Goal: Task Accomplishment & Management: Manage account settings

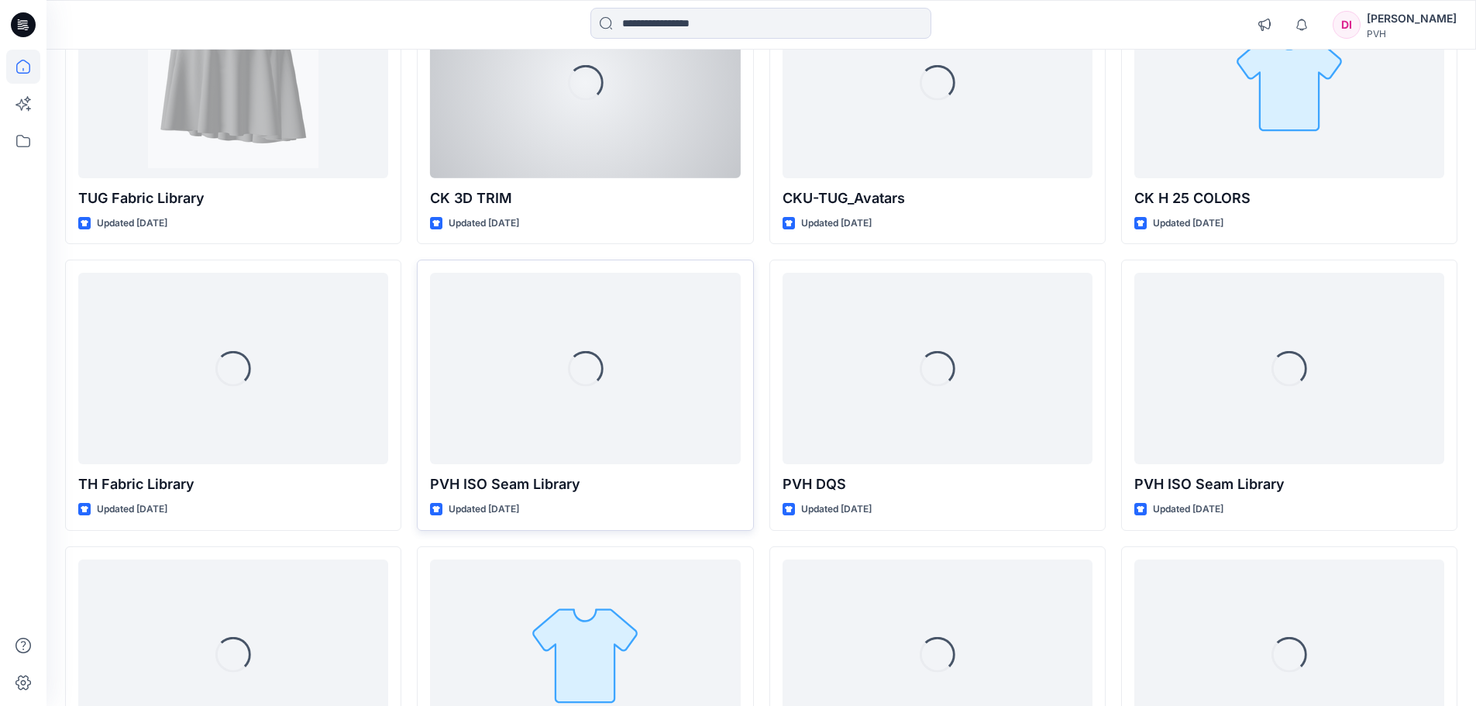
scroll to position [3004, 0]
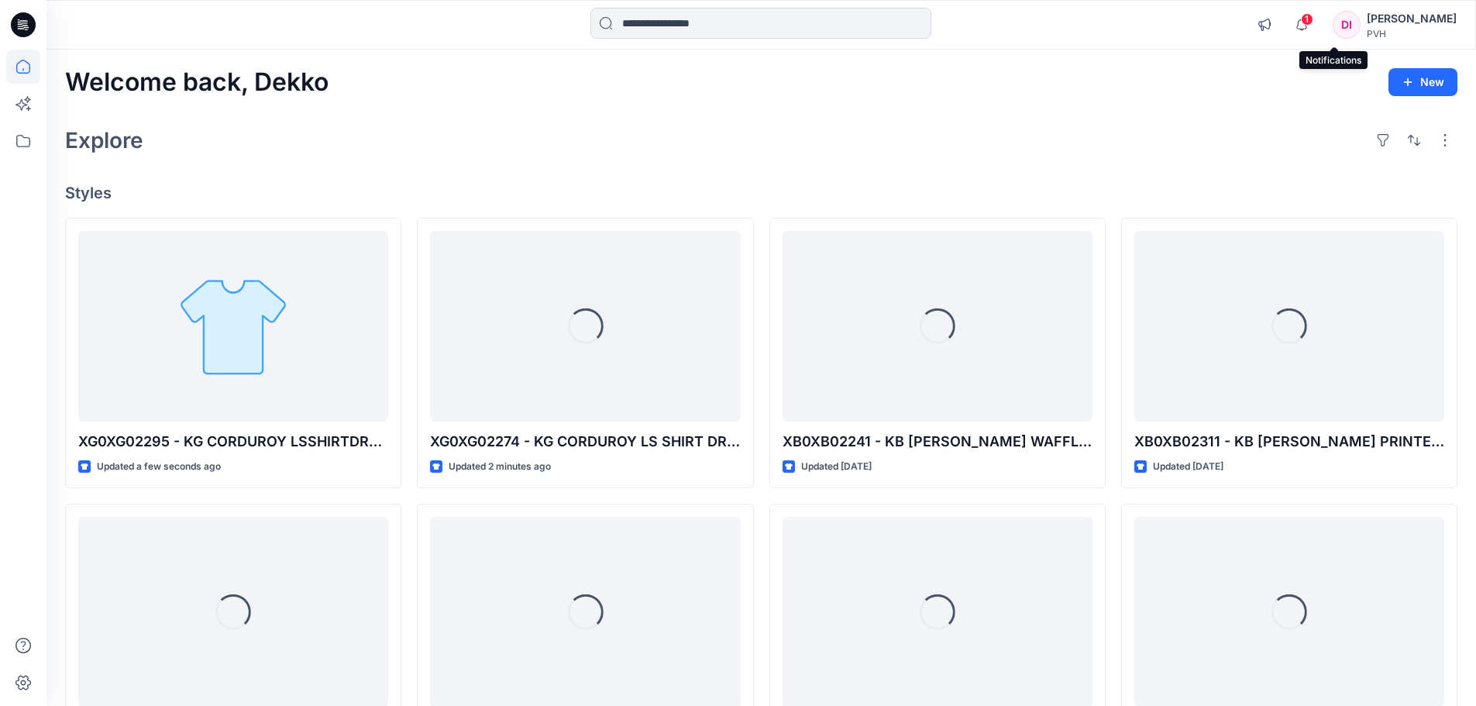
click at [1314, 22] on span "1" at bounding box center [1307, 19] width 12 height 12
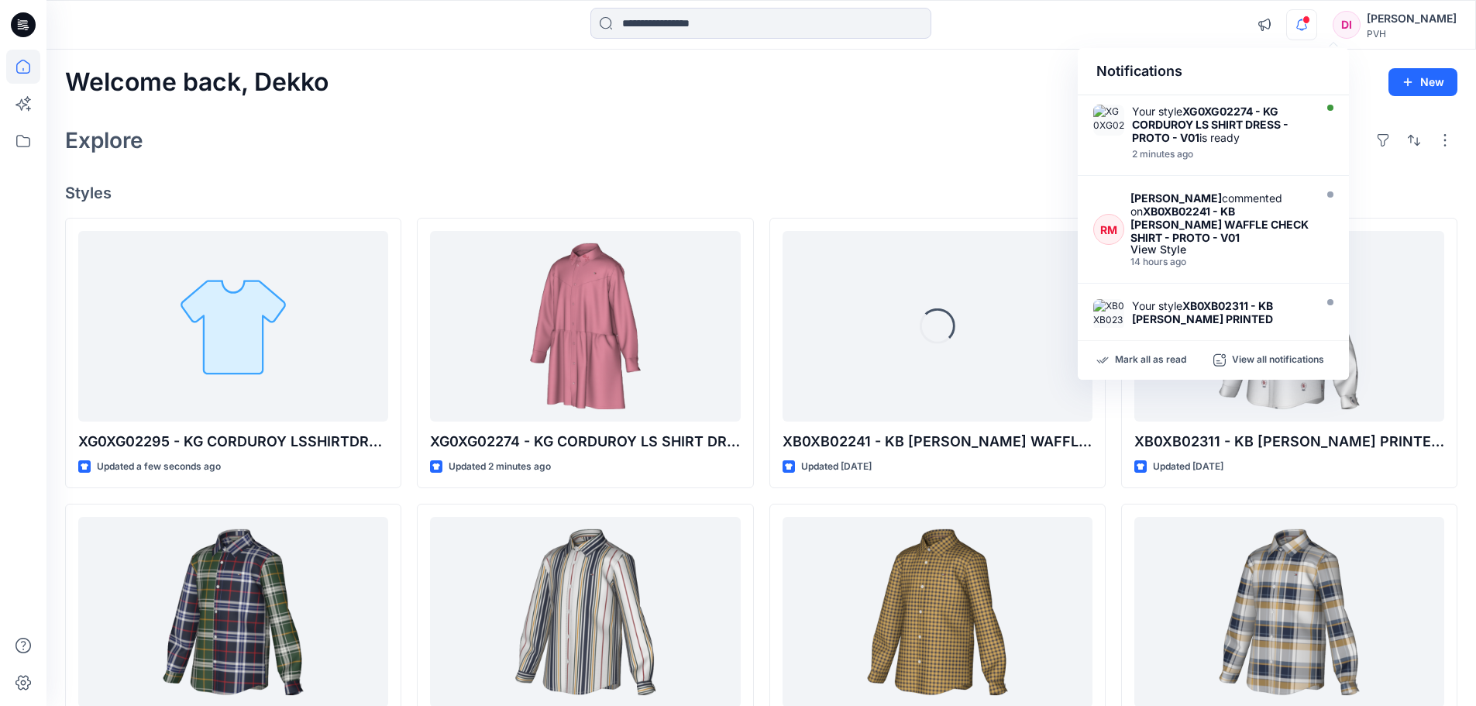
click at [1317, 24] on icon "button" at bounding box center [1301, 24] width 29 height 31
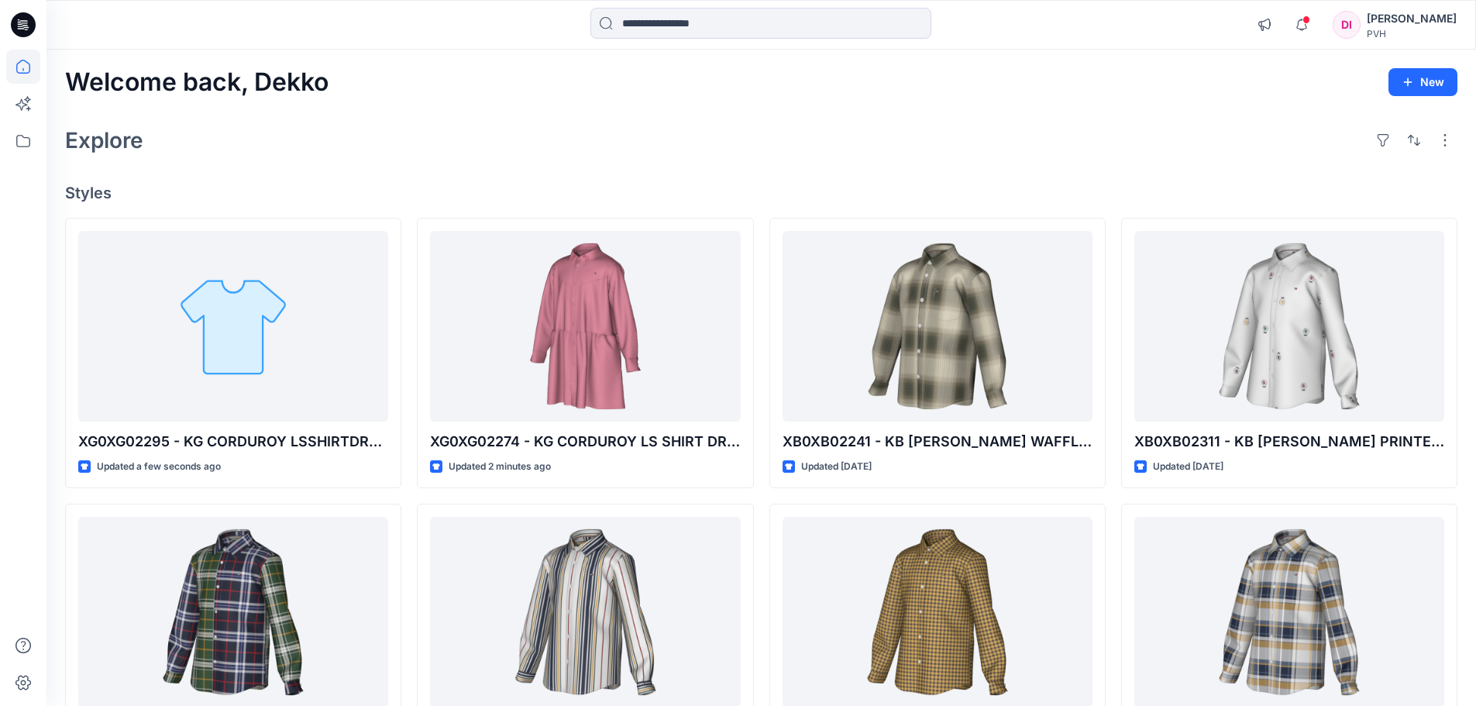
click at [456, 160] on div "Welcome back, Dekko New Explore Styles XG0XG02295 - KG CORDUROY LSSHIRTDRESS PR…" at bounding box center [762, 592] width 1430 height 1085
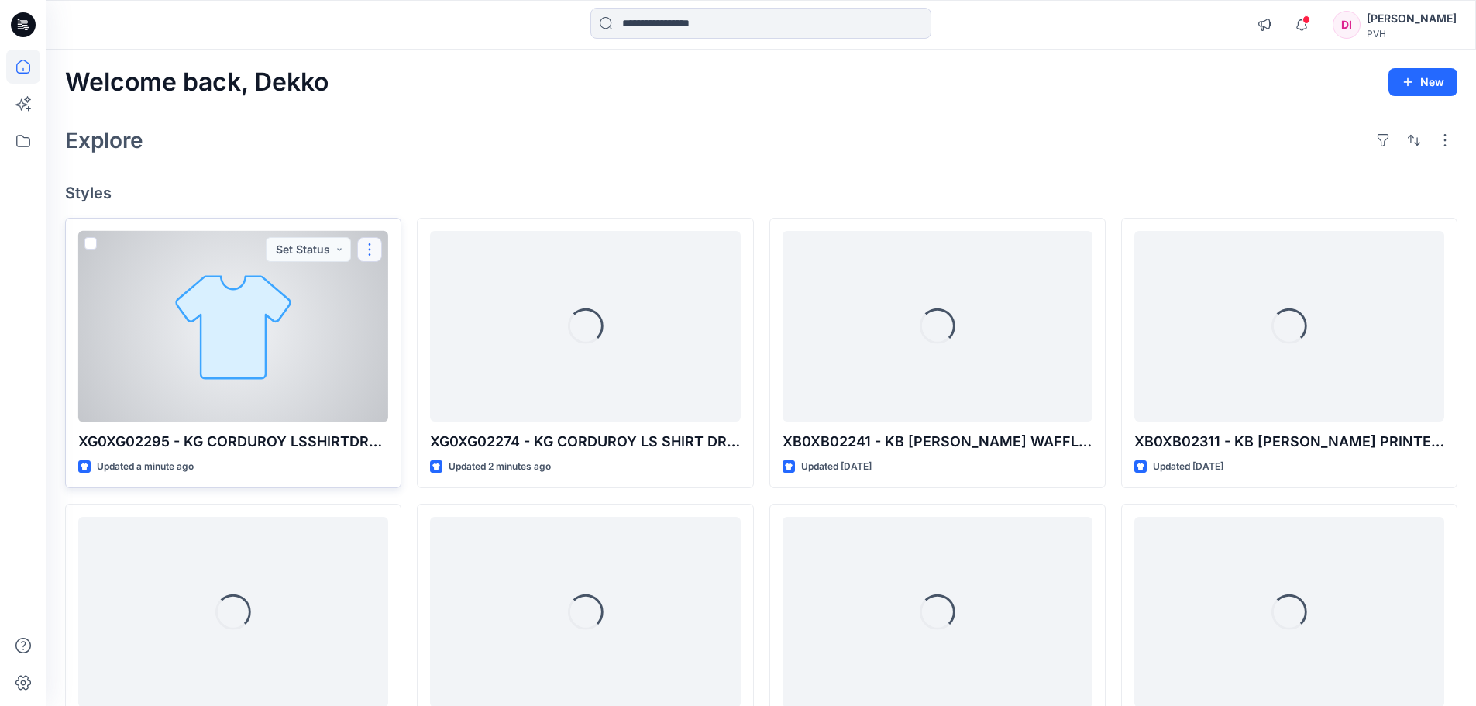
click at [369, 246] on button "button" at bounding box center [369, 249] width 25 height 25
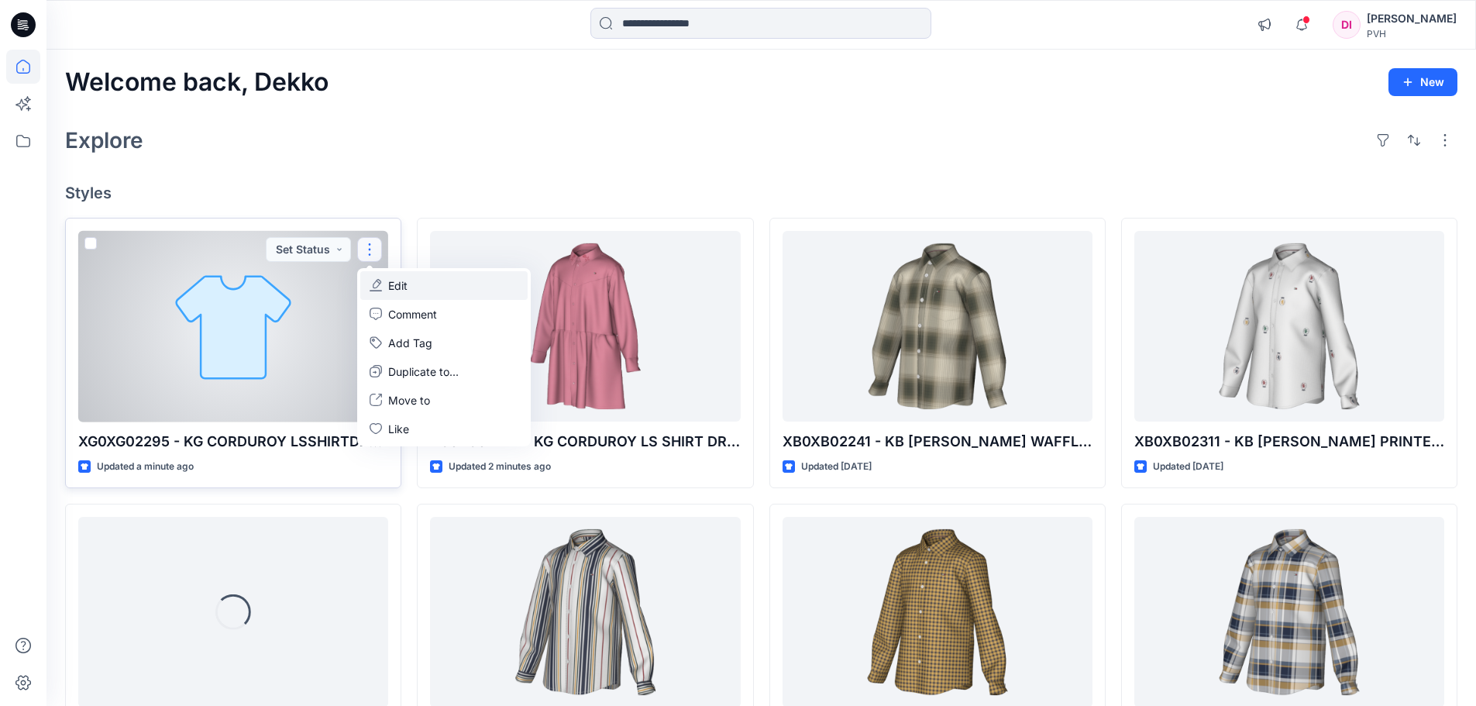
click at [407, 285] on p "Edit" at bounding box center [397, 285] width 19 height 16
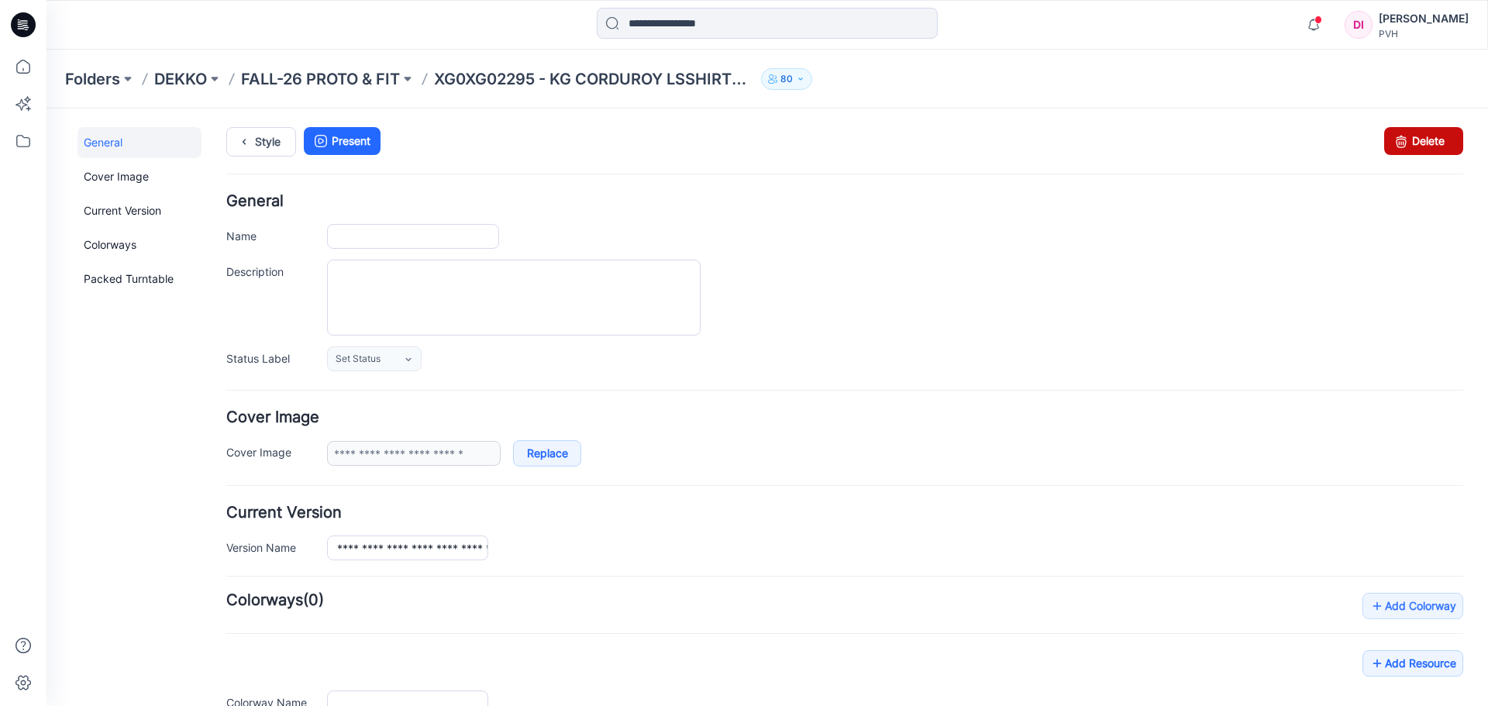
type input "**********"
drag, startPoint x: 1399, startPoint y: 135, endPoint x: 856, endPoint y: 180, distance: 544.4
click at [1399, 135] on icon at bounding box center [1401, 141] width 22 height 28
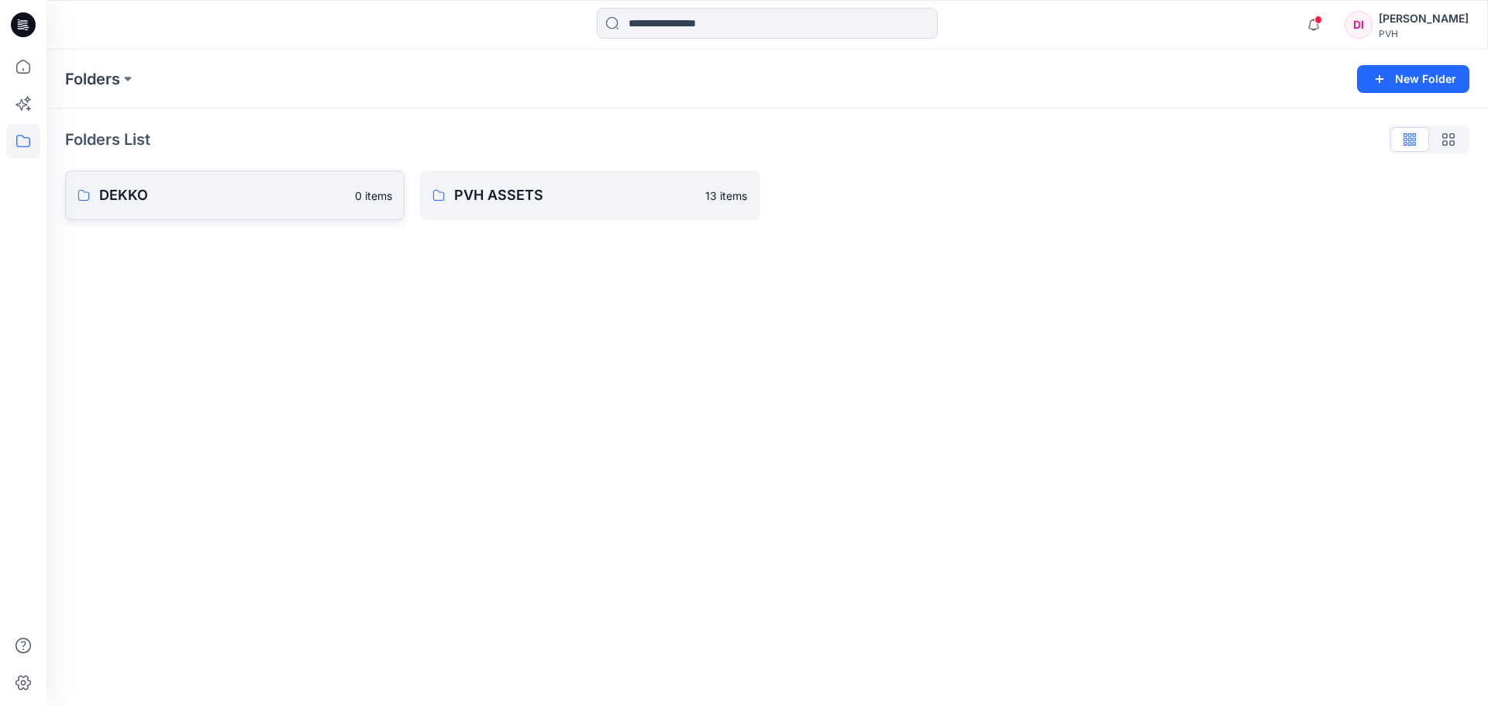
click at [213, 195] on p "DEKKO" at bounding box center [222, 195] width 246 height 22
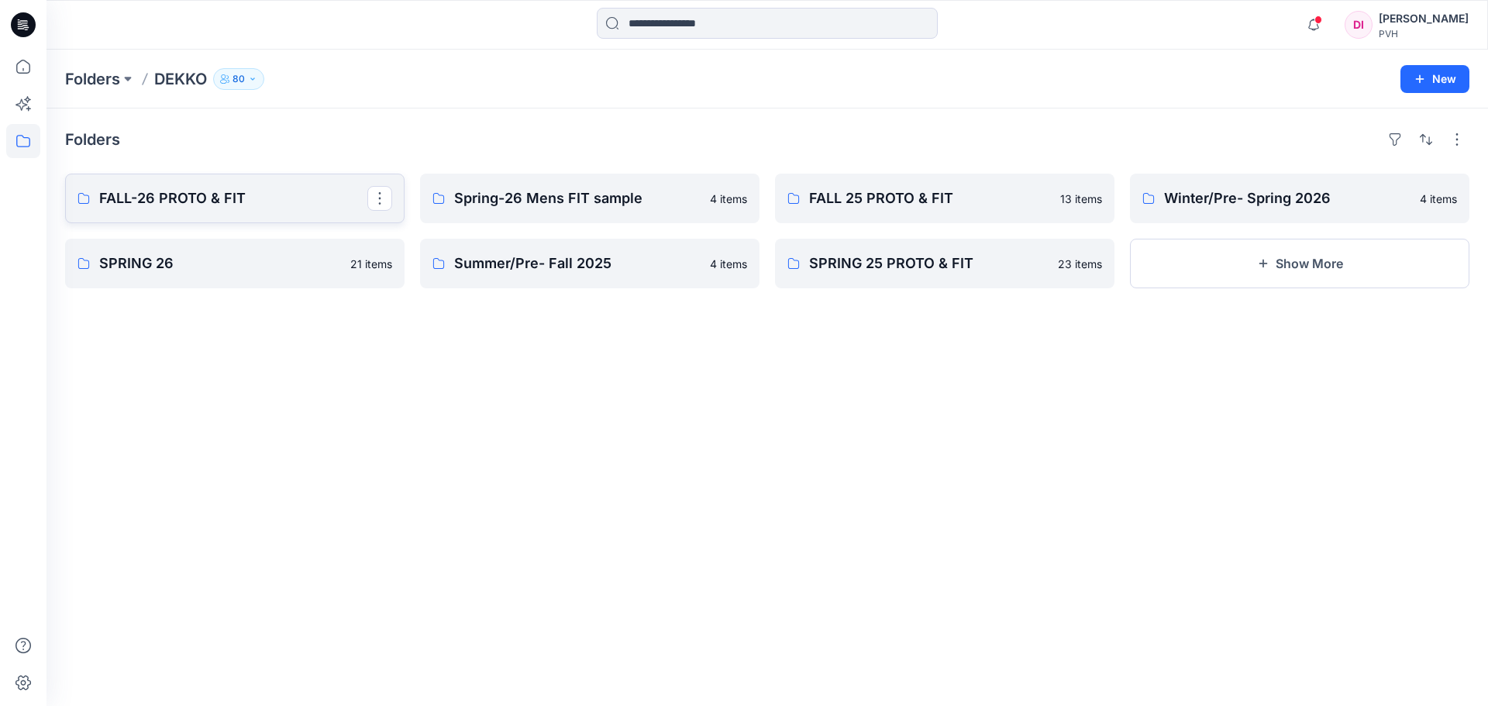
click at [192, 198] on p "FALL-26 PROTO & FIT" at bounding box center [233, 199] width 268 height 22
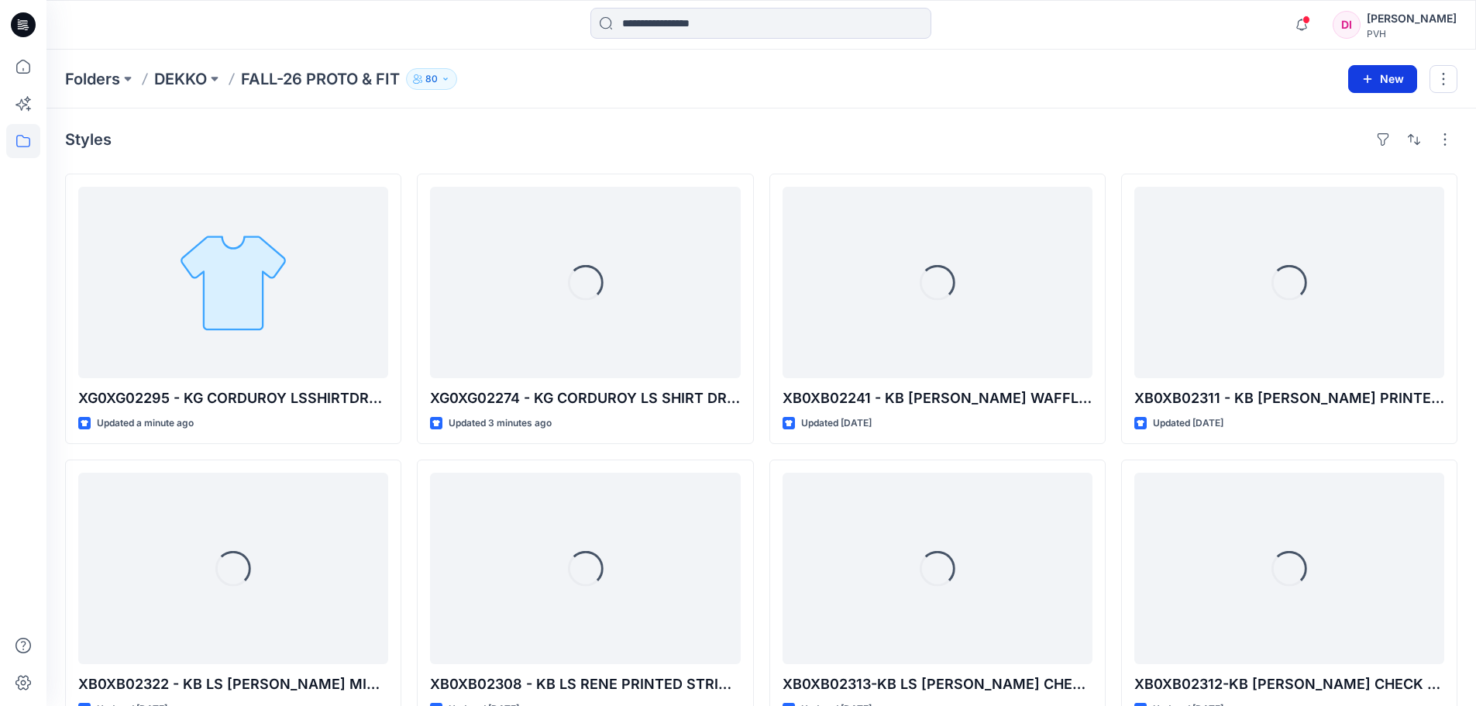
click at [1393, 77] on button "New" at bounding box center [1383, 79] width 69 height 28
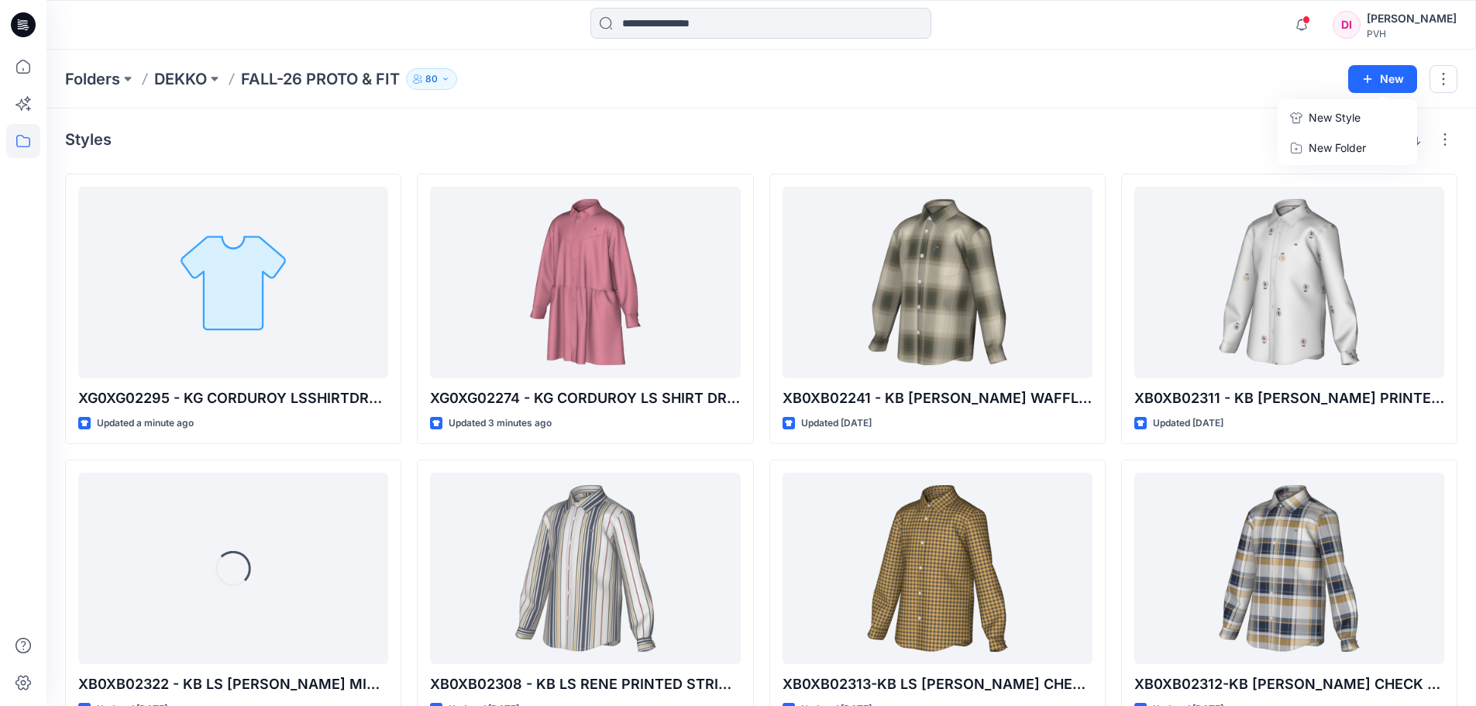
click at [1357, 113] on p "New Style" at bounding box center [1335, 118] width 52 height 19
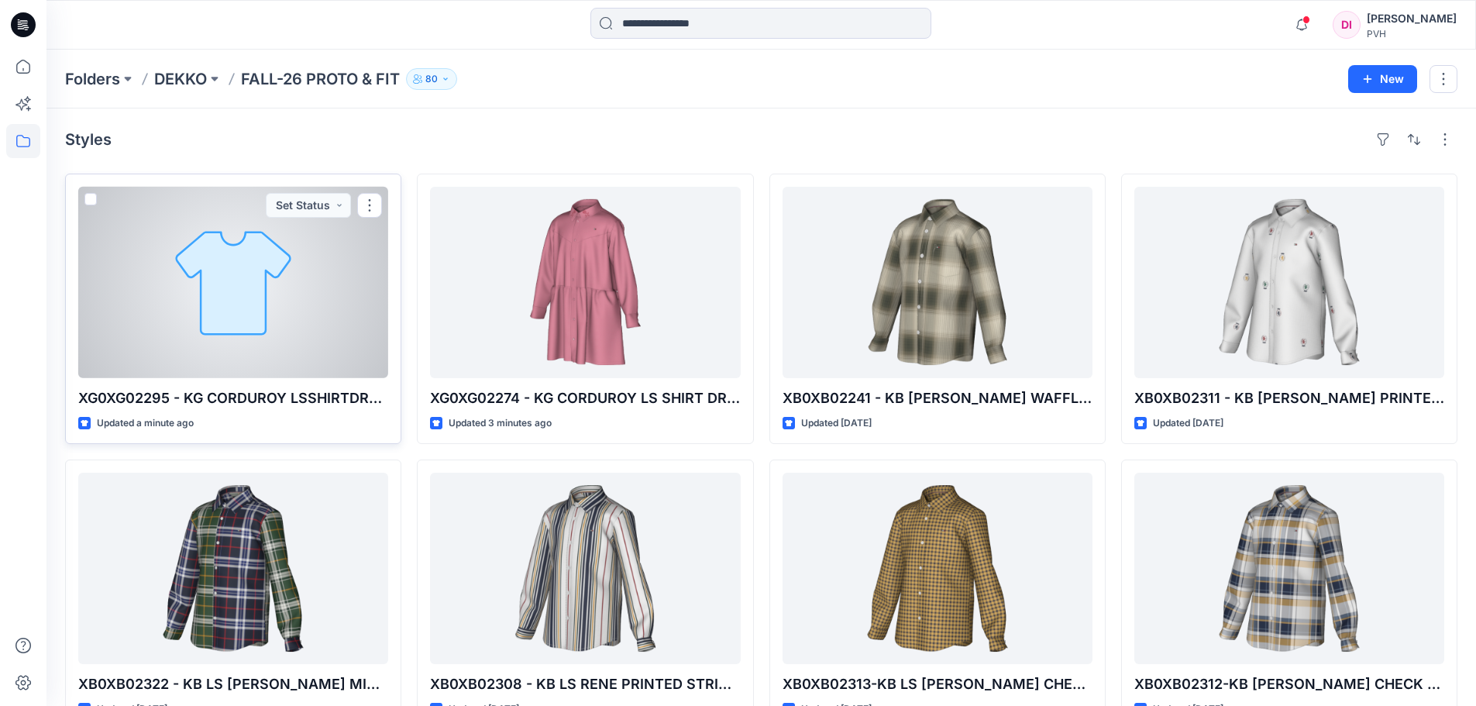
click at [219, 278] on div at bounding box center [233, 282] width 310 height 191
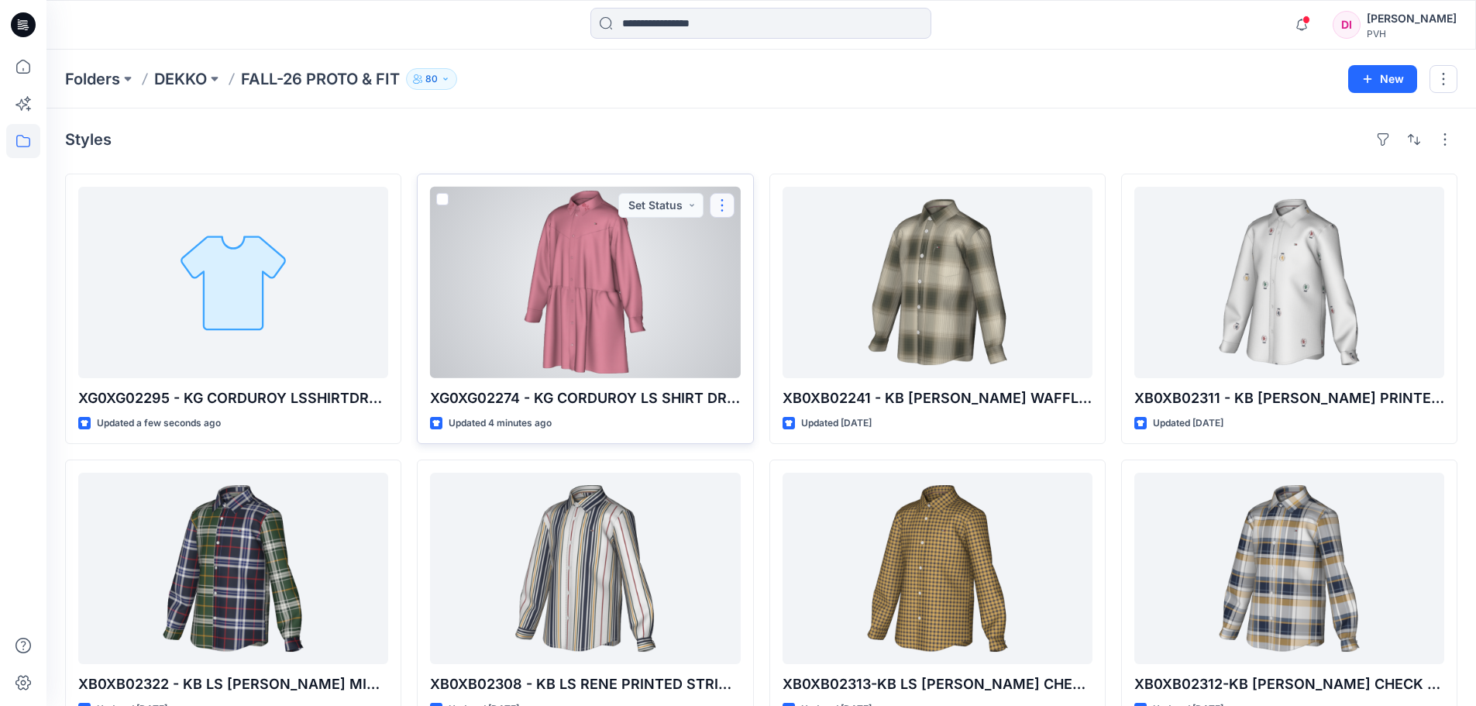
click at [723, 205] on button "button" at bounding box center [722, 205] width 25 height 25
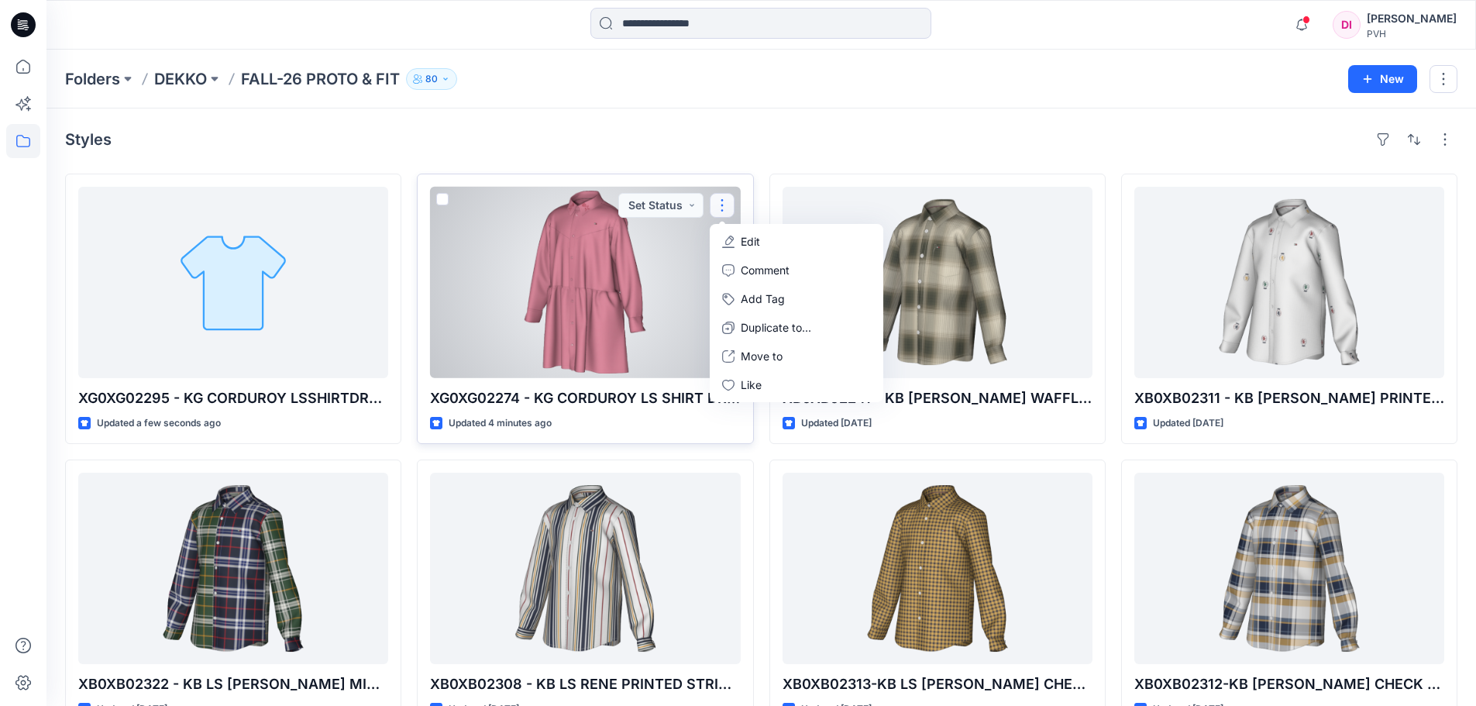
click at [732, 233] on button "Edit" at bounding box center [796, 241] width 167 height 29
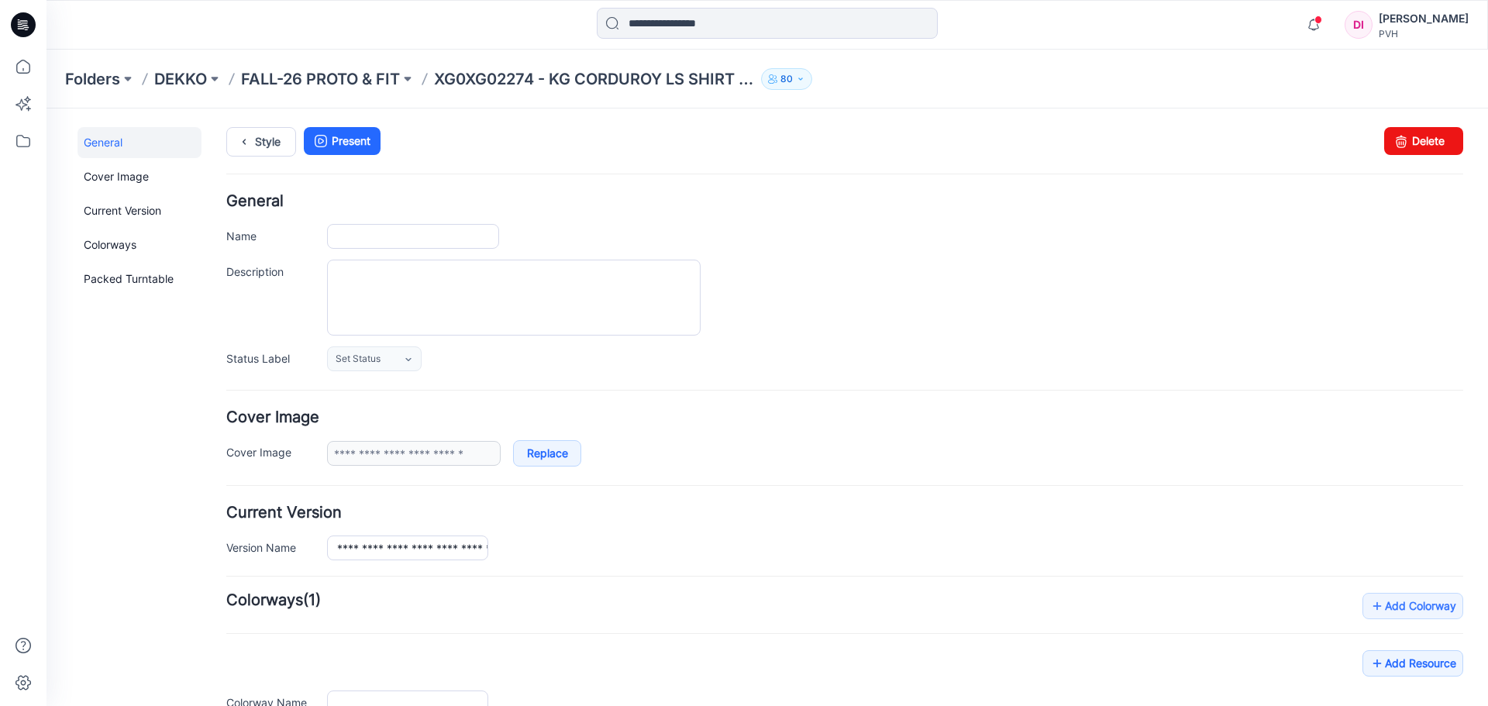
type input "**********"
type input "***"
type input "**********"
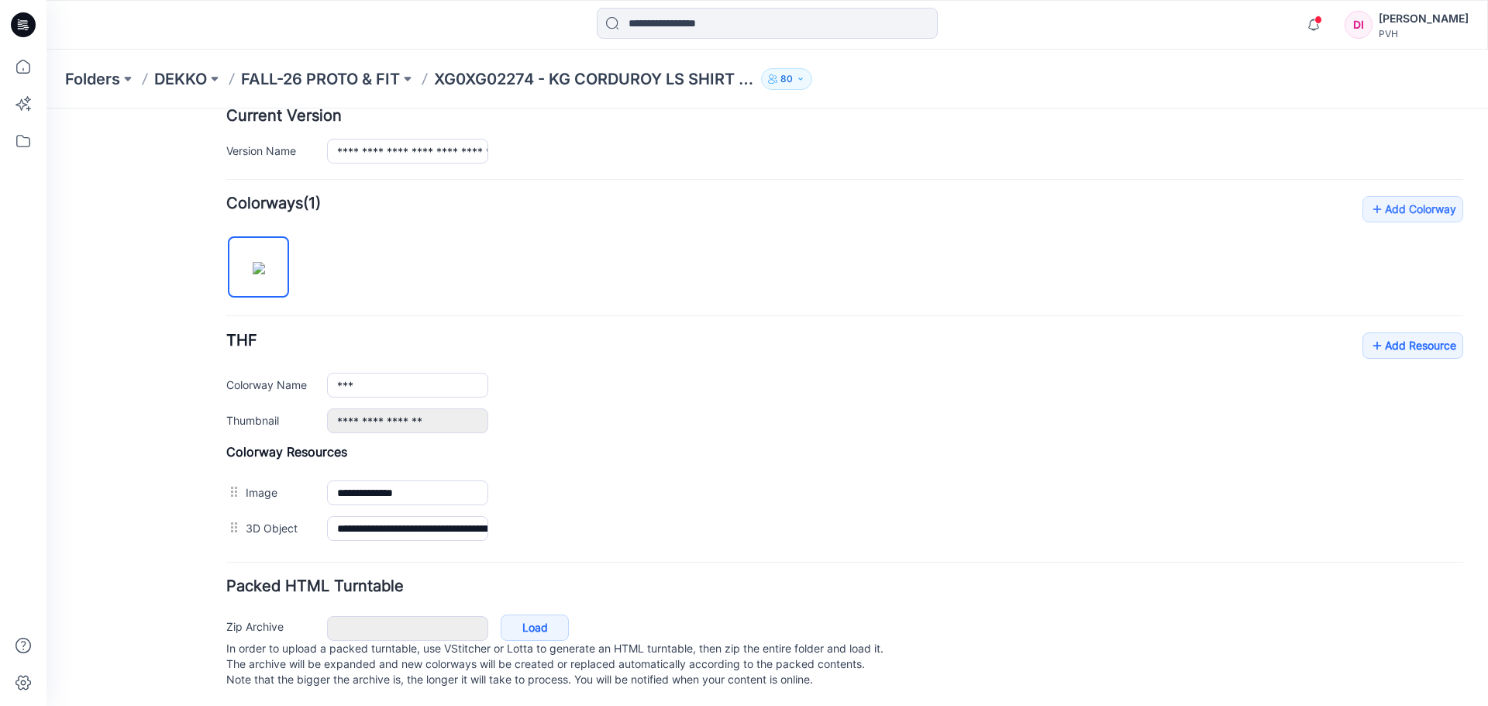
scroll to position [415, 0]
click at [1402, 330] on link "Add Resource" at bounding box center [1413, 343] width 101 height 26
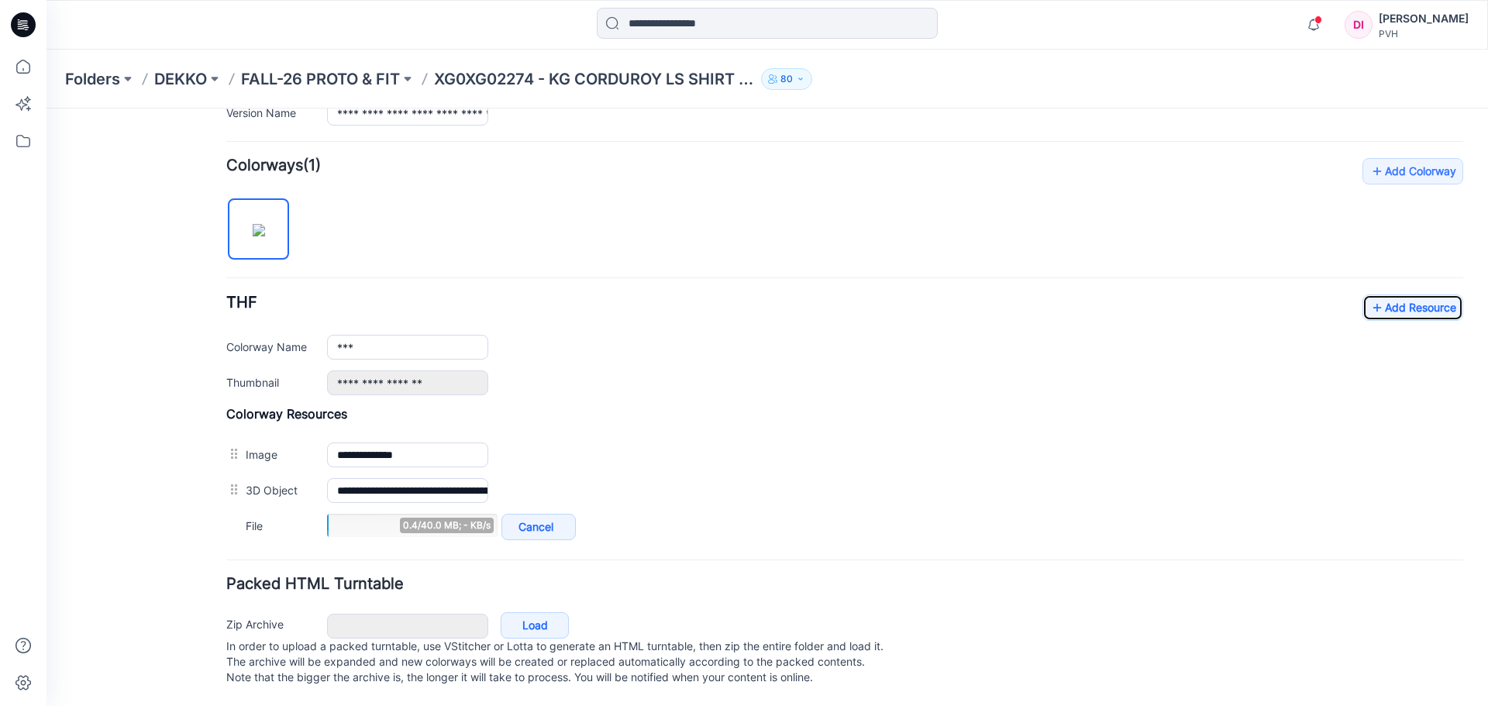
scroll to position [450, 0]
click at [863, 344] on div "**********" at bounding box center [844, 345] width 1237 height 101
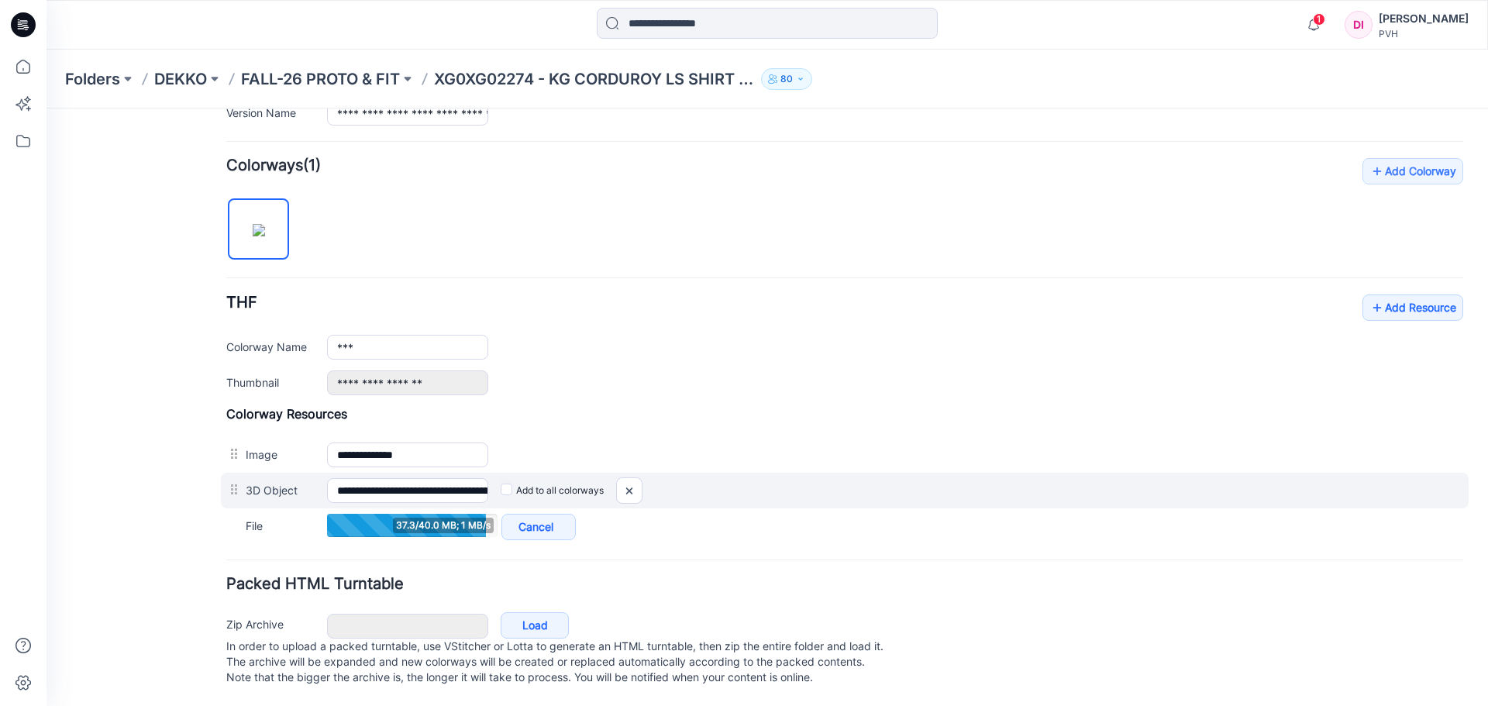
click at [1110, 488] on div "**********" at bounding box center [845, 491] width 1248 height 36
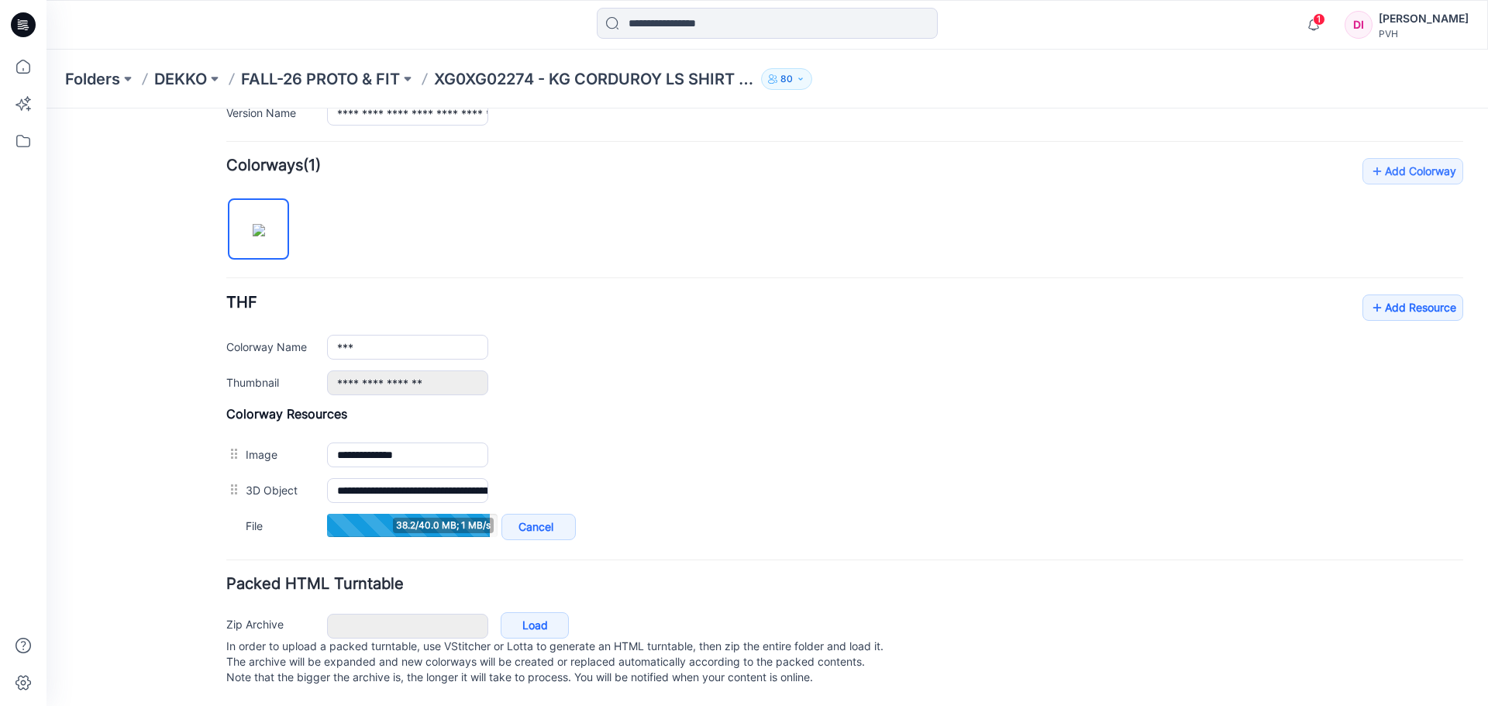
click at [1012, 415] on div "**********" at bounding box center [844, 475] width 1237 height 138
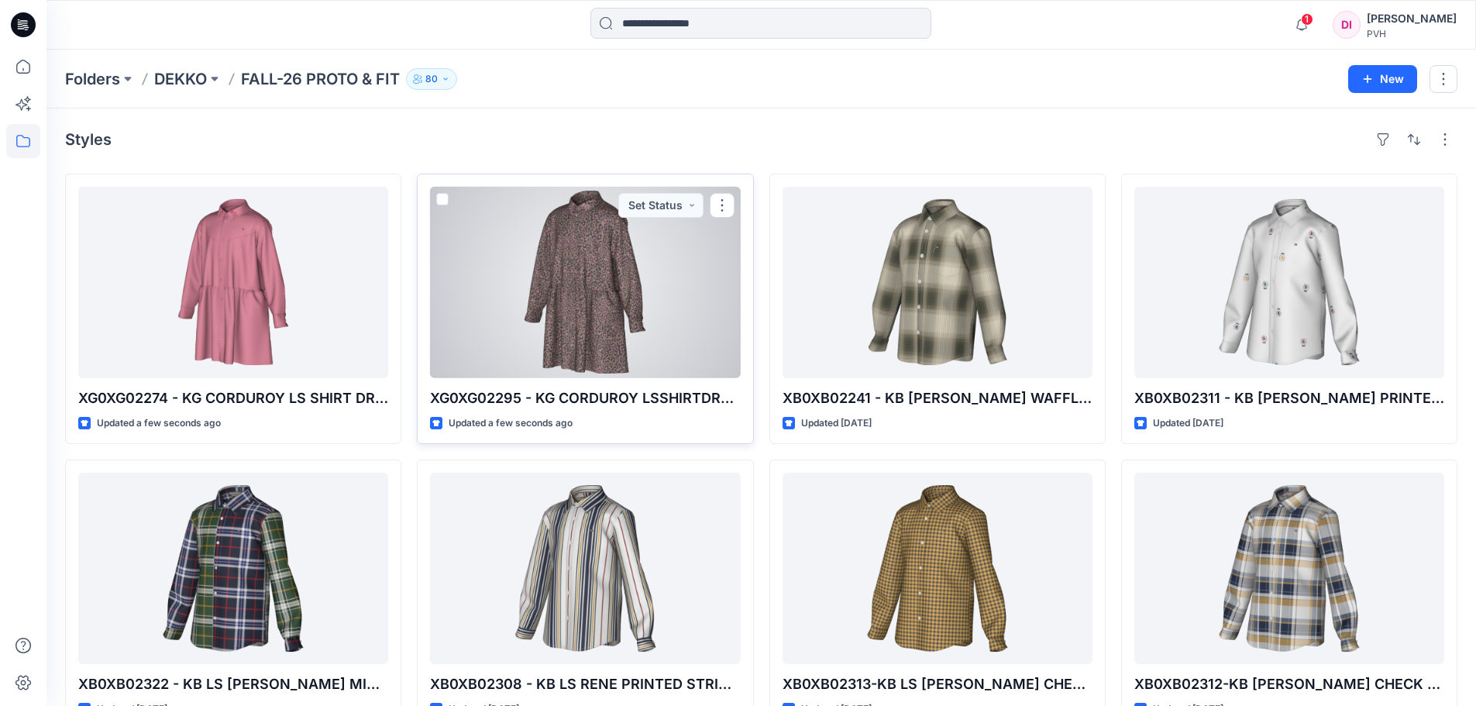
click at [653, 312] on div at bounding box center [585, 282] width 310 height 191
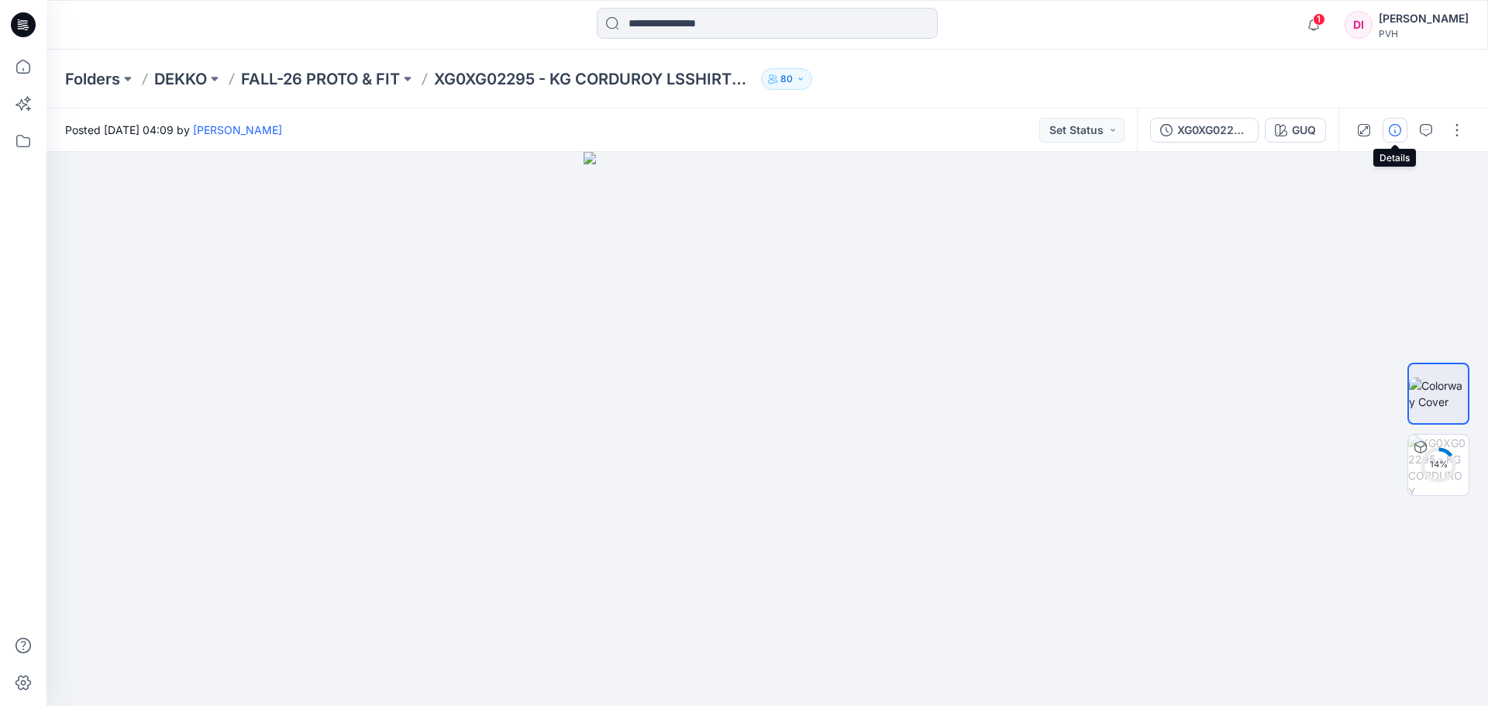
click at [1397, 131] on icon "button" at bounding box center [1395, 130] width 12 height 12
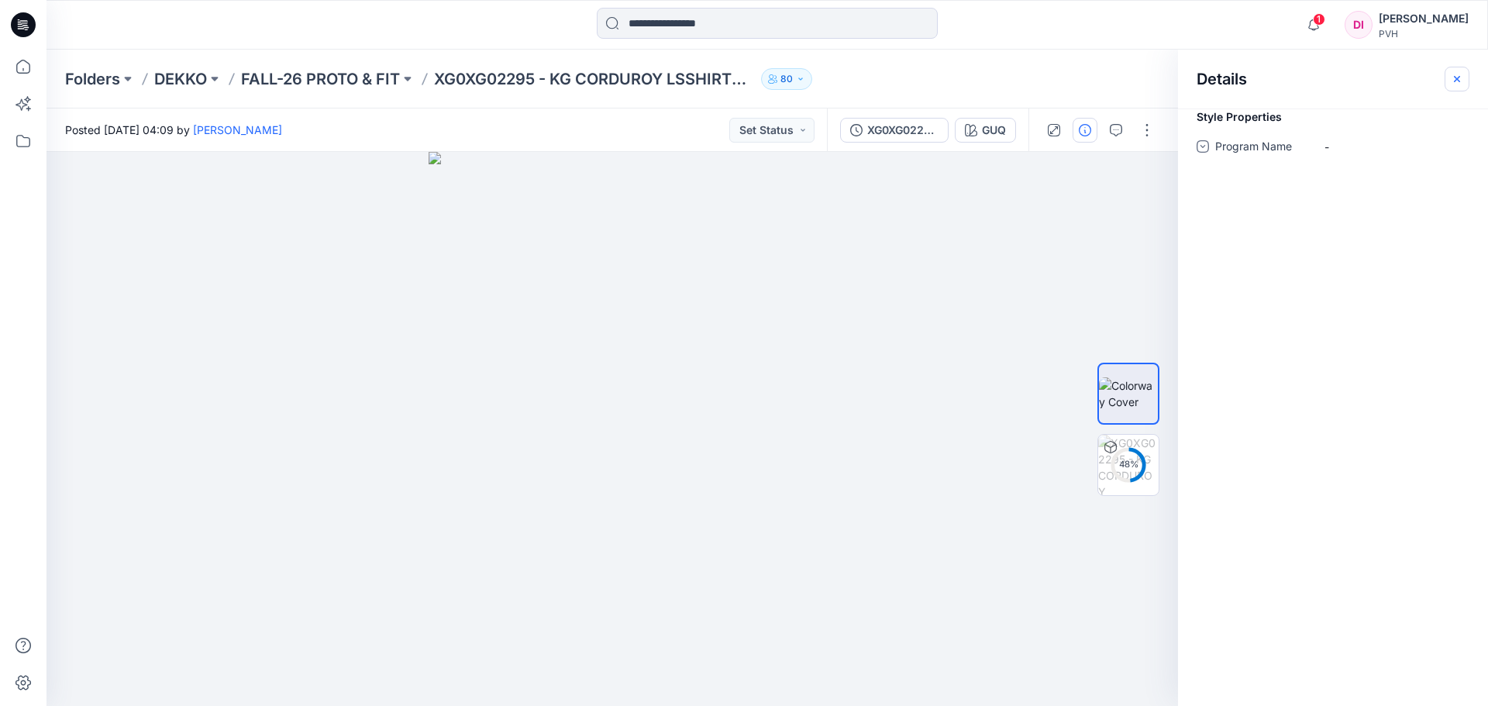
click at [1457, 80] on icon "button" at bounding box center [1457, 79] width 12 height 12
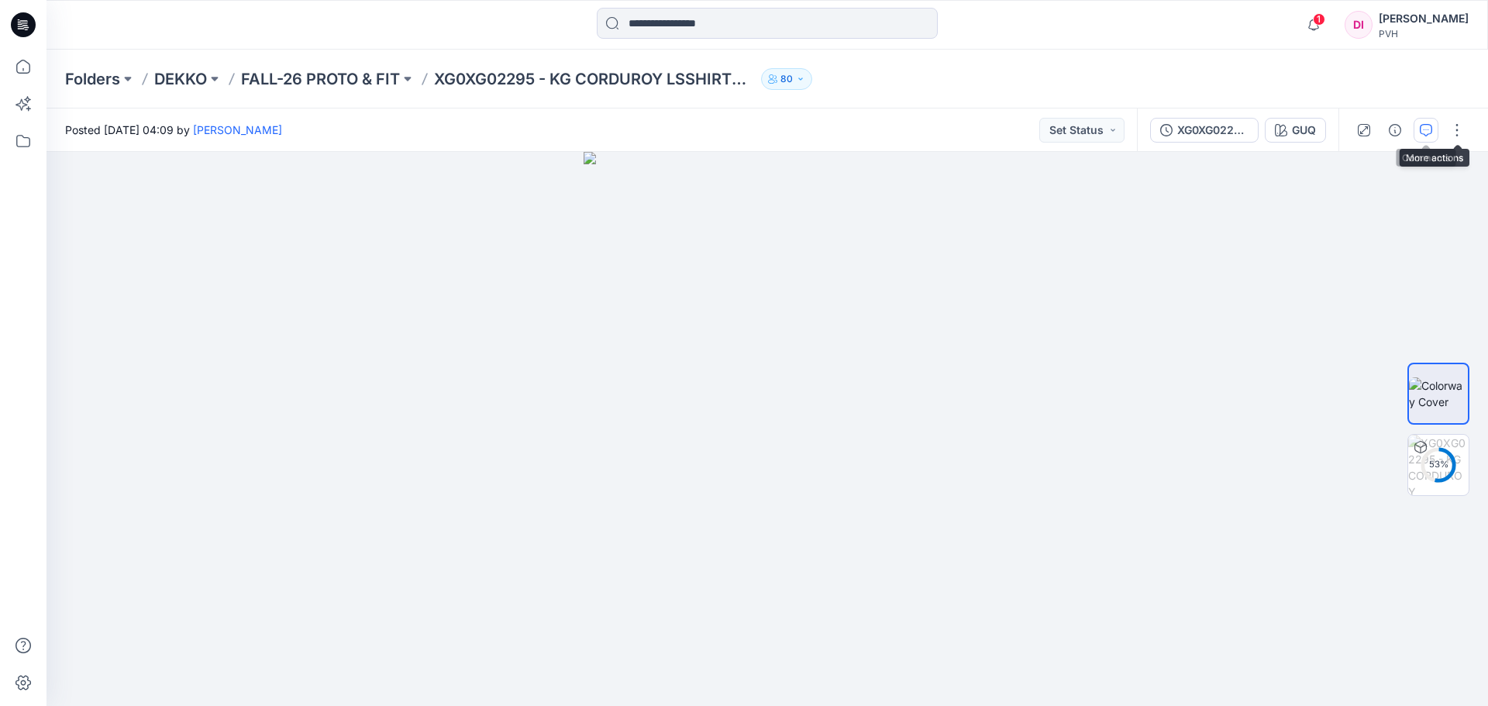
click at [1430, 126] on icon "button" at bounding box center [1426, 130] width 12 height 12
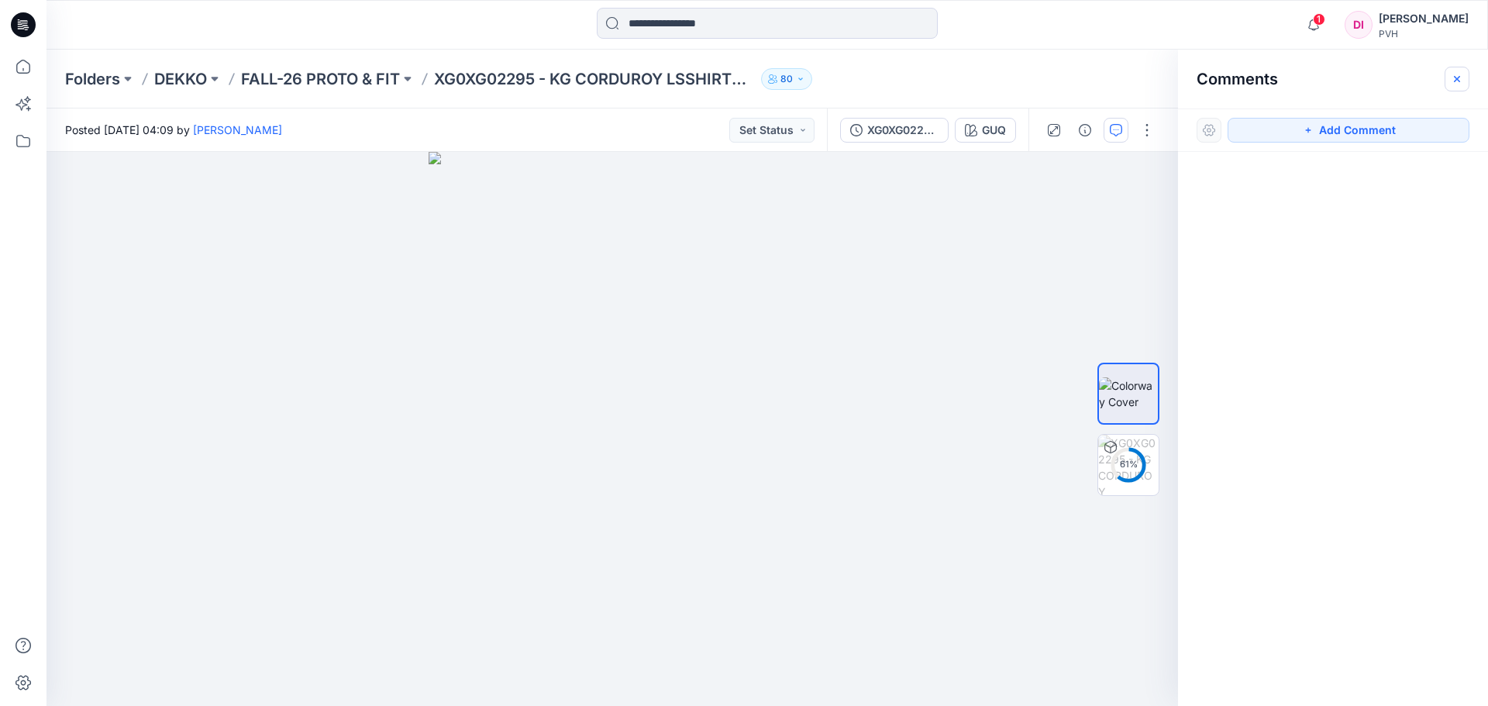
click at [1457, 74] on icon "button" at bounding box center [1457, 79] width 12 height 12
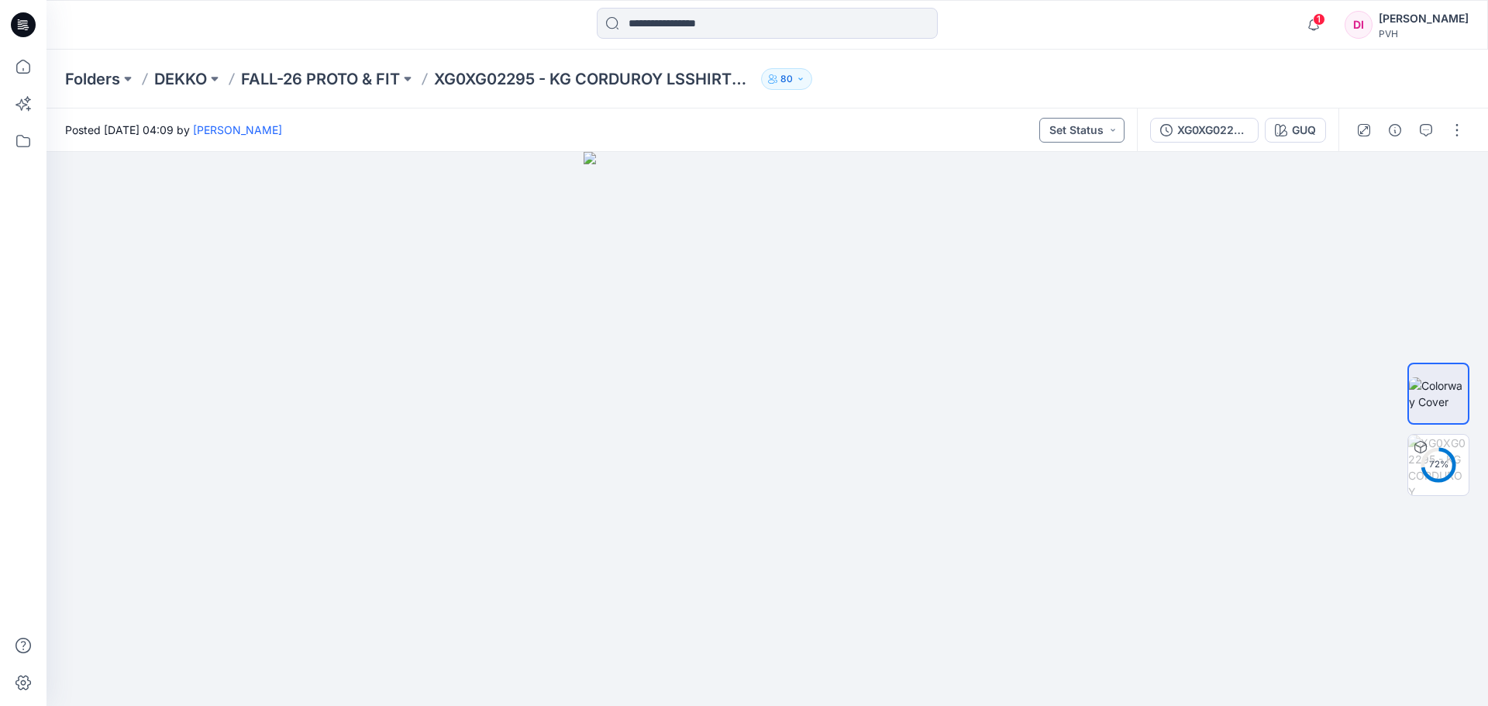
click at [1112, 126] on button "Set Status" at bounding box center [1081, 130] width 85 height 25
click at [1168, 85] on div "Folders DEKKO FALL-26 PROTO & FIT XG0XG02295 - KG CORDUROY LSSHIRTDRESS PRINTED…" at bounding box center [706, 79] width 1283 height 22
click at [1203, 128] on div "XG0XG02295 - KG CORDUROY LSSHIRTDRESS PRINTED - PROTO - V01" at bounding box center [1212, 130] width 71 height 17
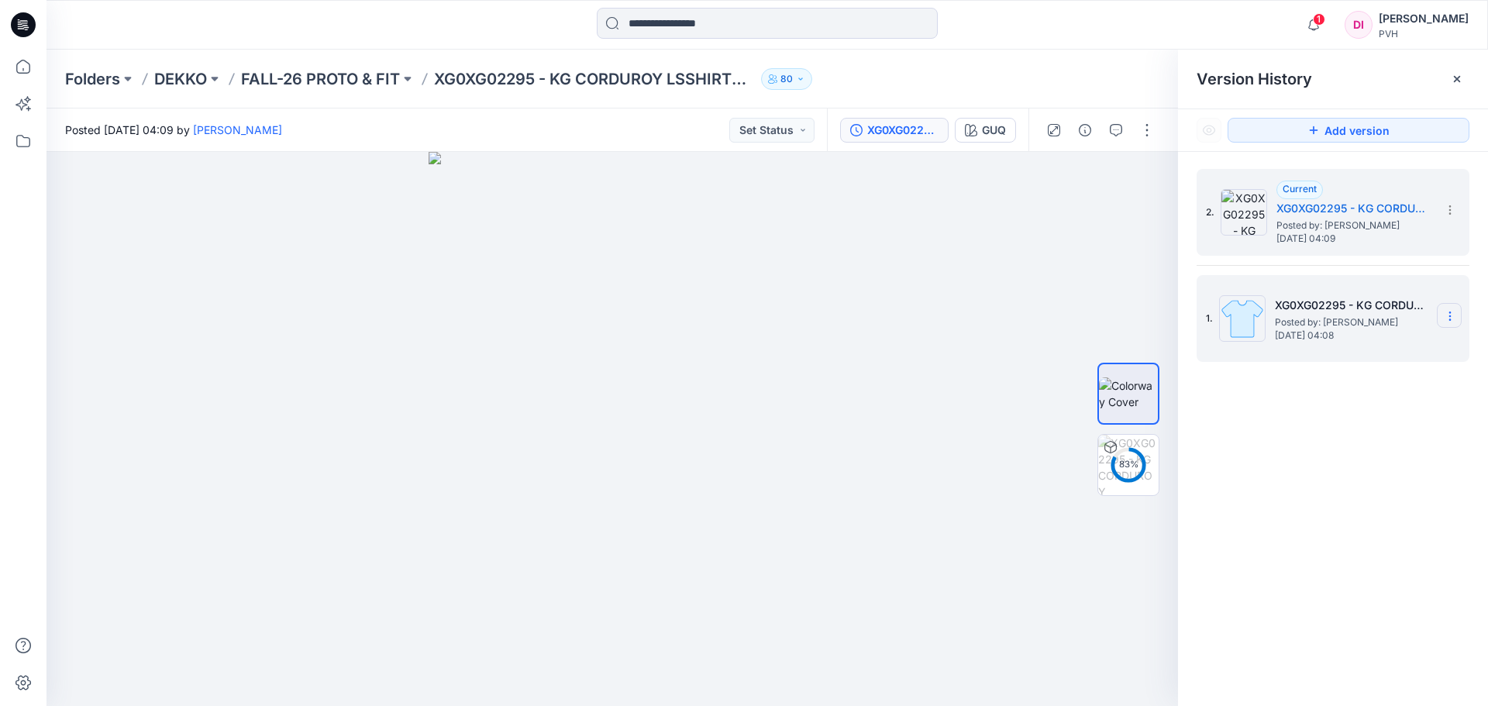
click at [1450, 311] on icon at bounding box center [1450, 316] width 12 height 12
click at [1359, 437] on div "Delete Version" at bounding box center [1367, 446] width 180 height 31
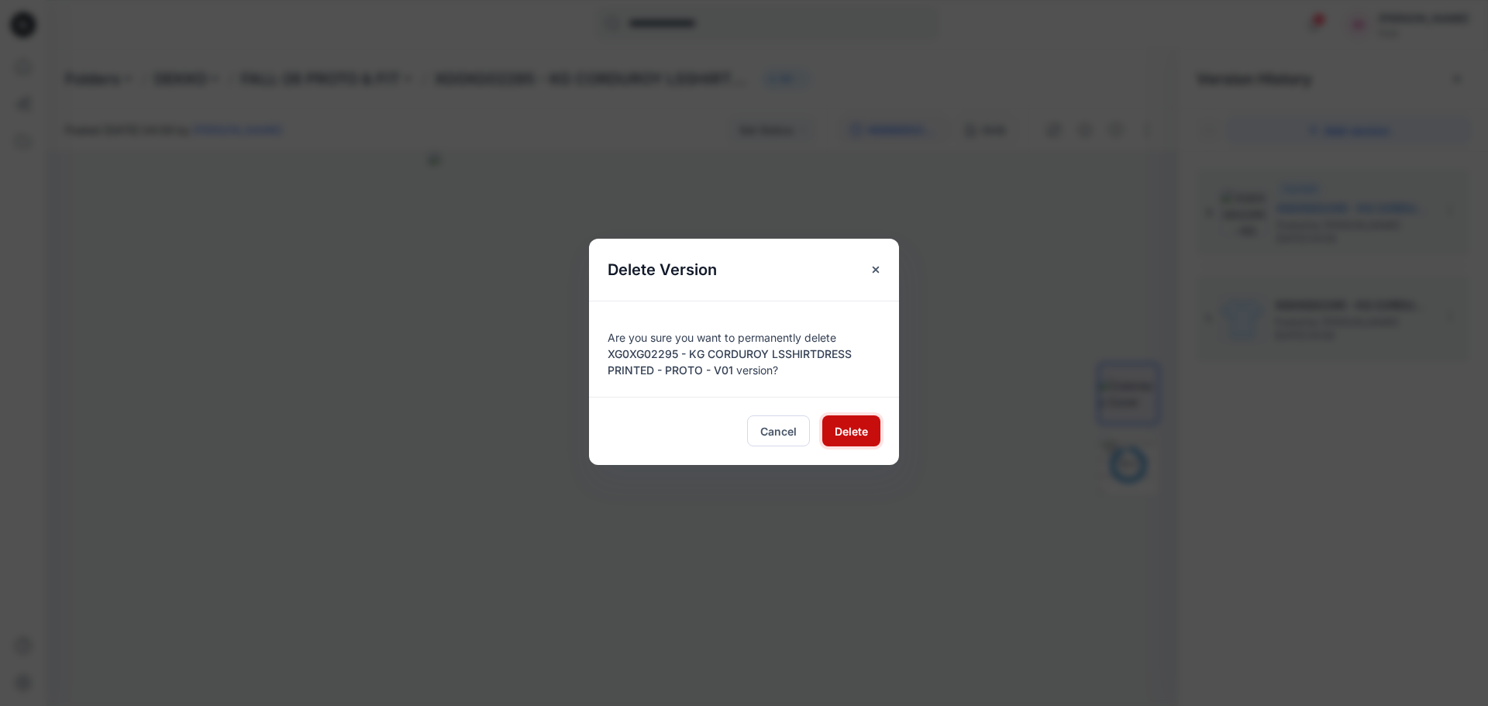
click at [851, 419] on button "Delete" at bounding box center [851, 430] width 58 height 31
click at [856, 429] on div at bounding box center [613, 429] width 1132 height 554
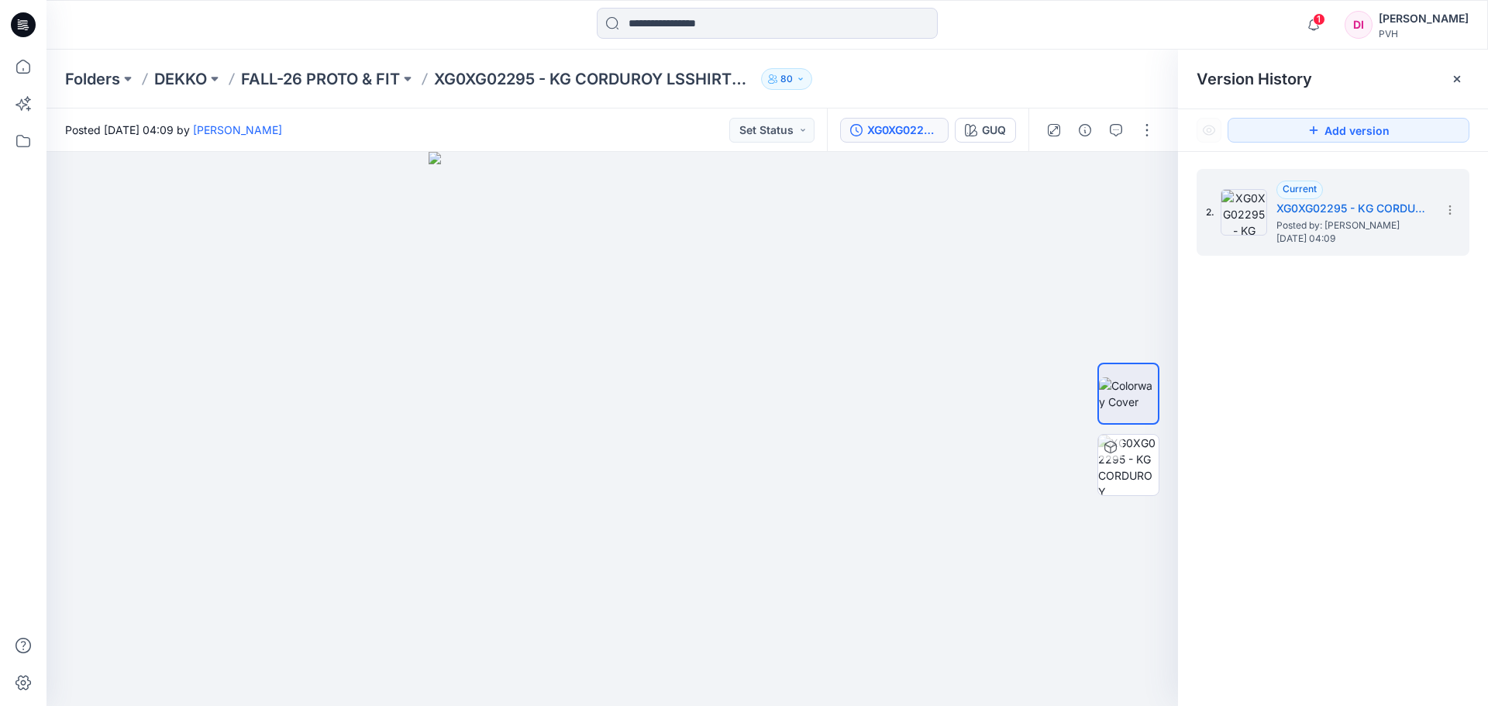
click at [1121, 32] on div at bounding box center [767, 25] width 721 height 34
click at [1459, 79] on icon at bounding box center [1457, 79] width 12 height 12
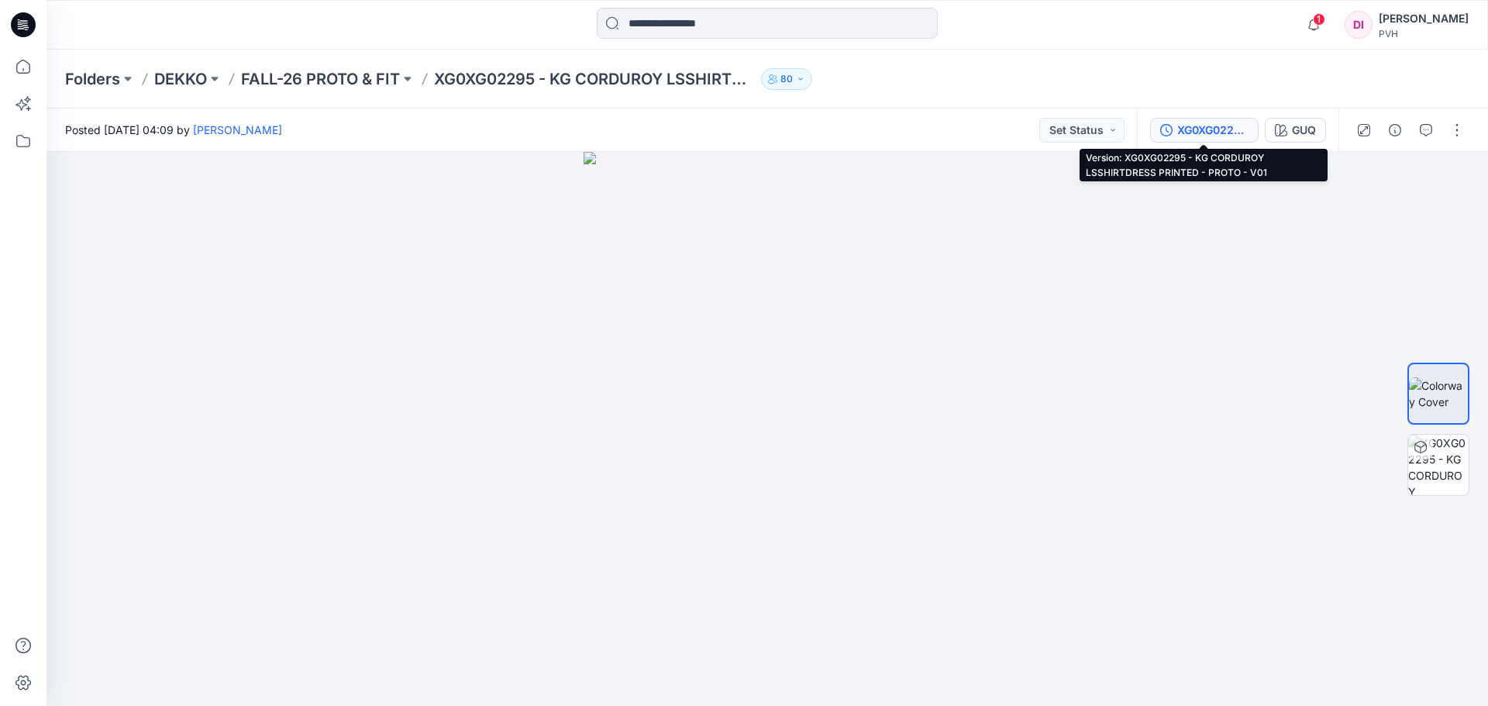
click at [1182, 132] on div "XG0XG02295 - KG CORDUROY LSSHIRTDRESS PRINTED - PROTO - V01" at bounding box center [1212, 130] width 71 height 17
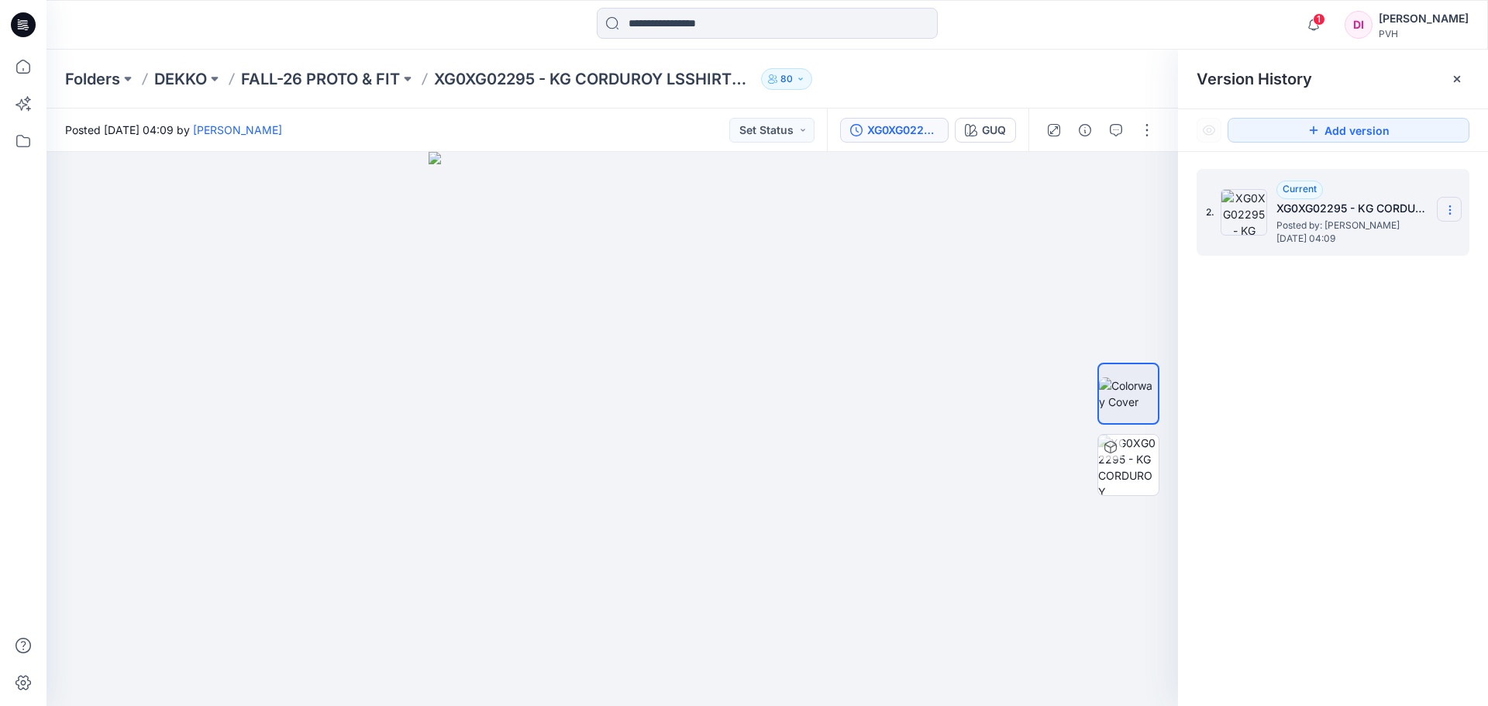
click at [1446, 208] on icon at bounding box center [1450, 210] width 12 height 12
click at [1046, 43] on div "1 Notifications Your style XG0XG02274 - KG CORDUROY LS SHIRT DRESS - PROTO - V0…" at bounding box center [768, 25] width 1442 height 50
click at [1458, 76] on icon at bounding box center [1457, 79] width 12 height 12
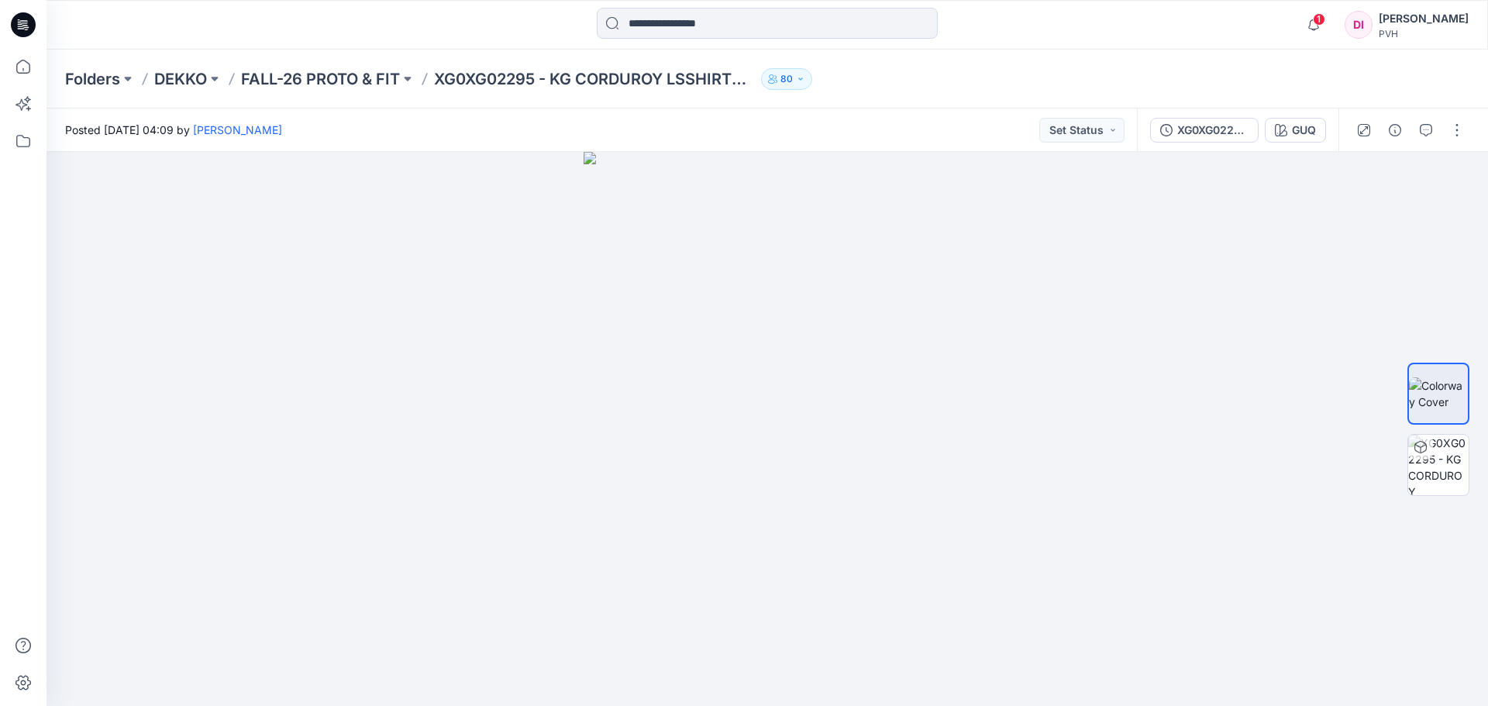
drag, startPoint x: 1127, startPoint y: 43, endPoint x: 1487, endPoint y: 113, distance: 367.2
click at [1137, 43] on div "1 Notifications Your style XG0XG02274 - KG CORDUROY LS SHIRT DRESS - PROTO - V0…" at bounding box center [768, 25] width 1442 height 50
click at [1460, 131] on button "button" at bounding box center [1457, 130] width 25 height 25
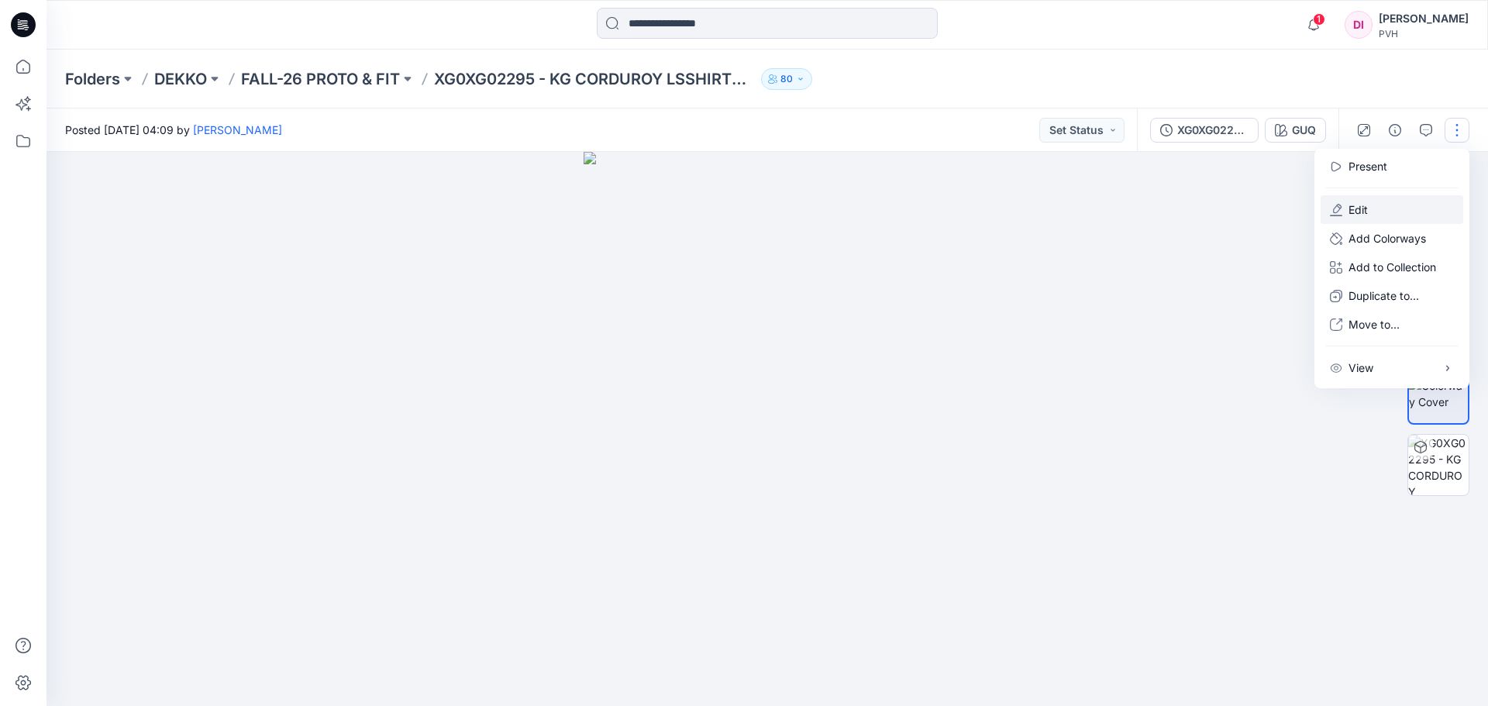
click at [1370, 210] on button "Edit" at bounding box center [1392, 209] width 143 height 29
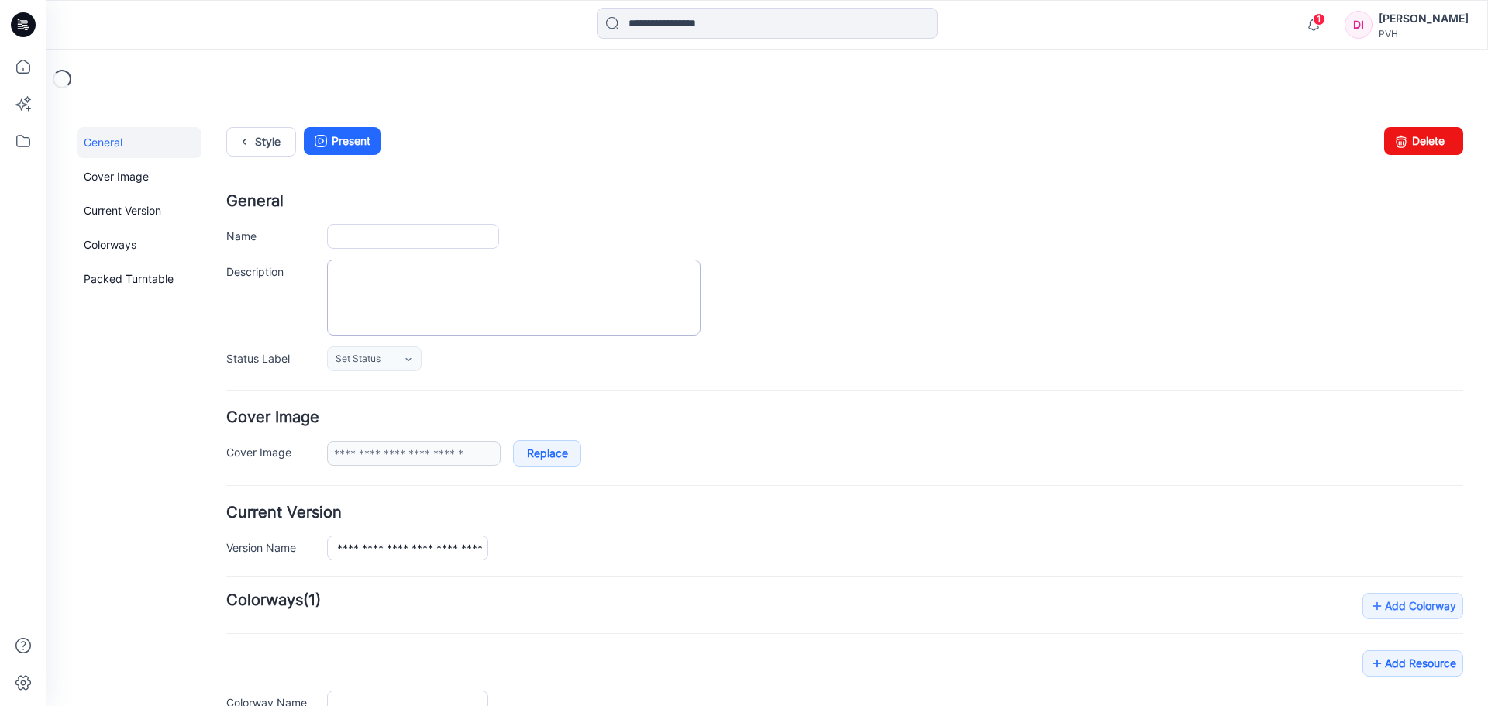
type input "**********"
type input "***"
type input "**********"
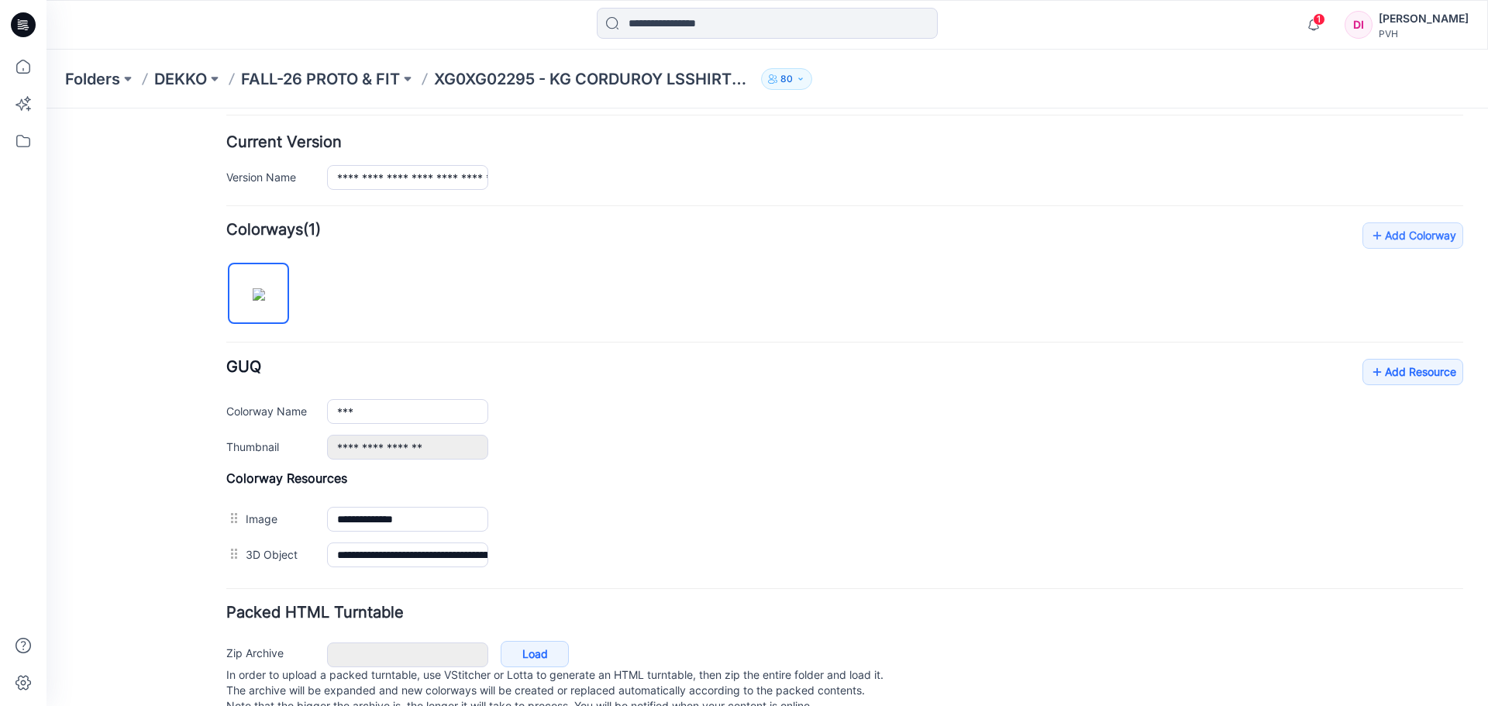
scroll to position [388, 0]
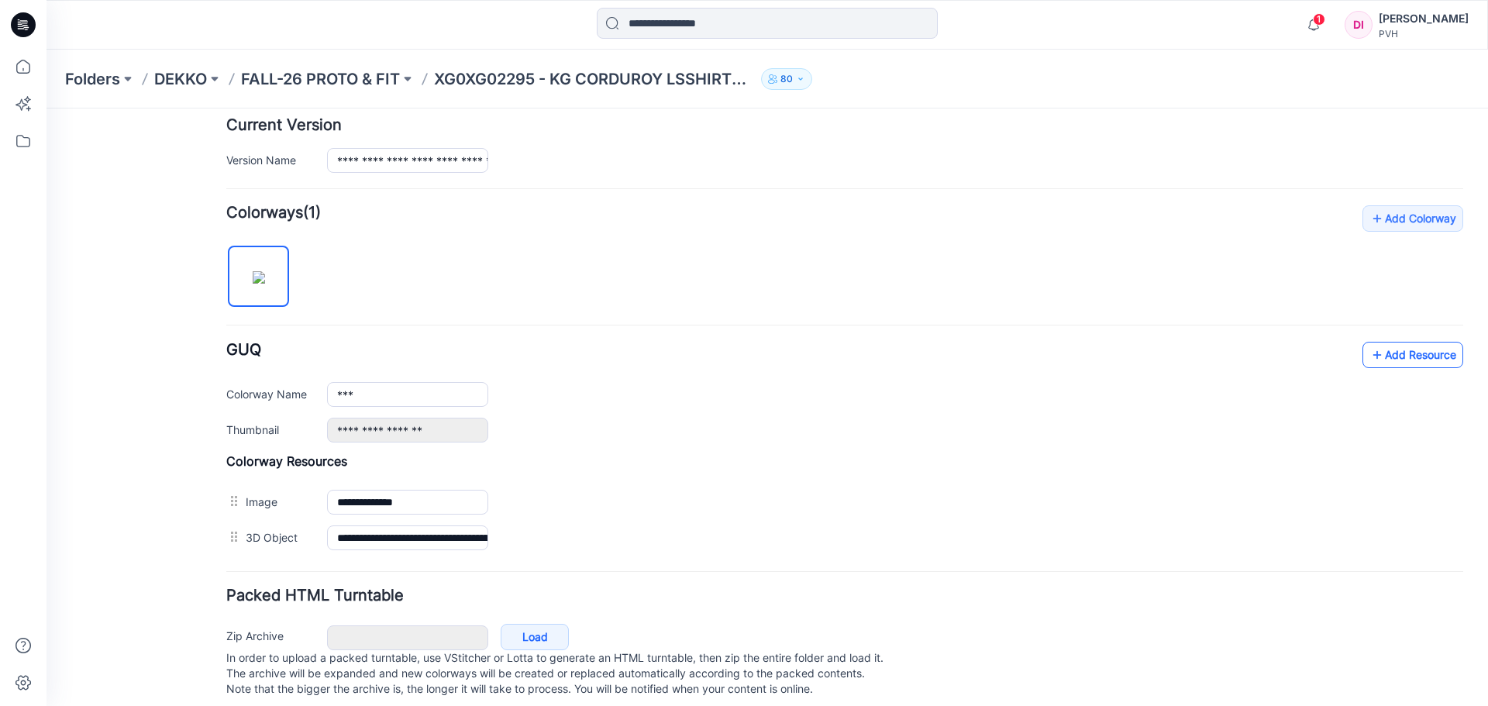
click at [1419, 350] on link "Add Resource" at bounding box center [1413, 355] width 101 height 26
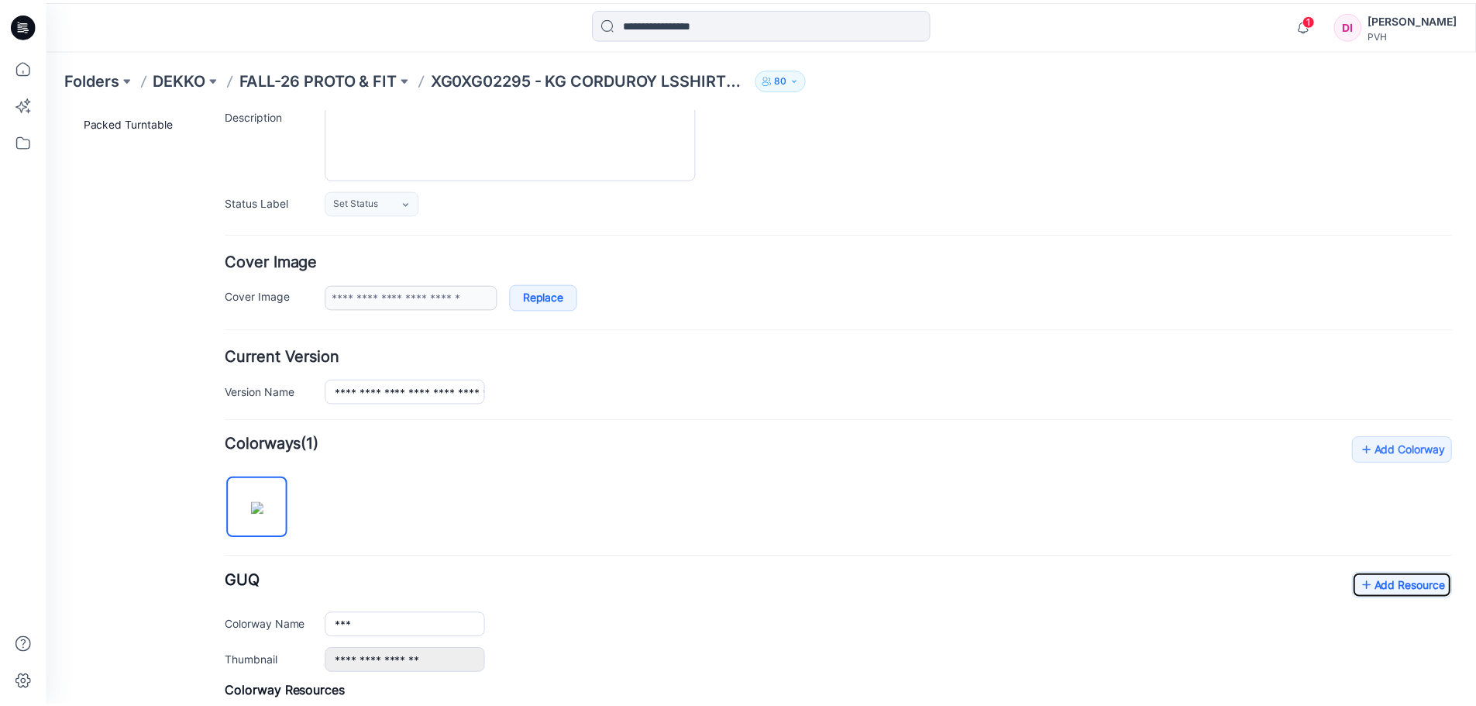
scroll to position [0, 0]
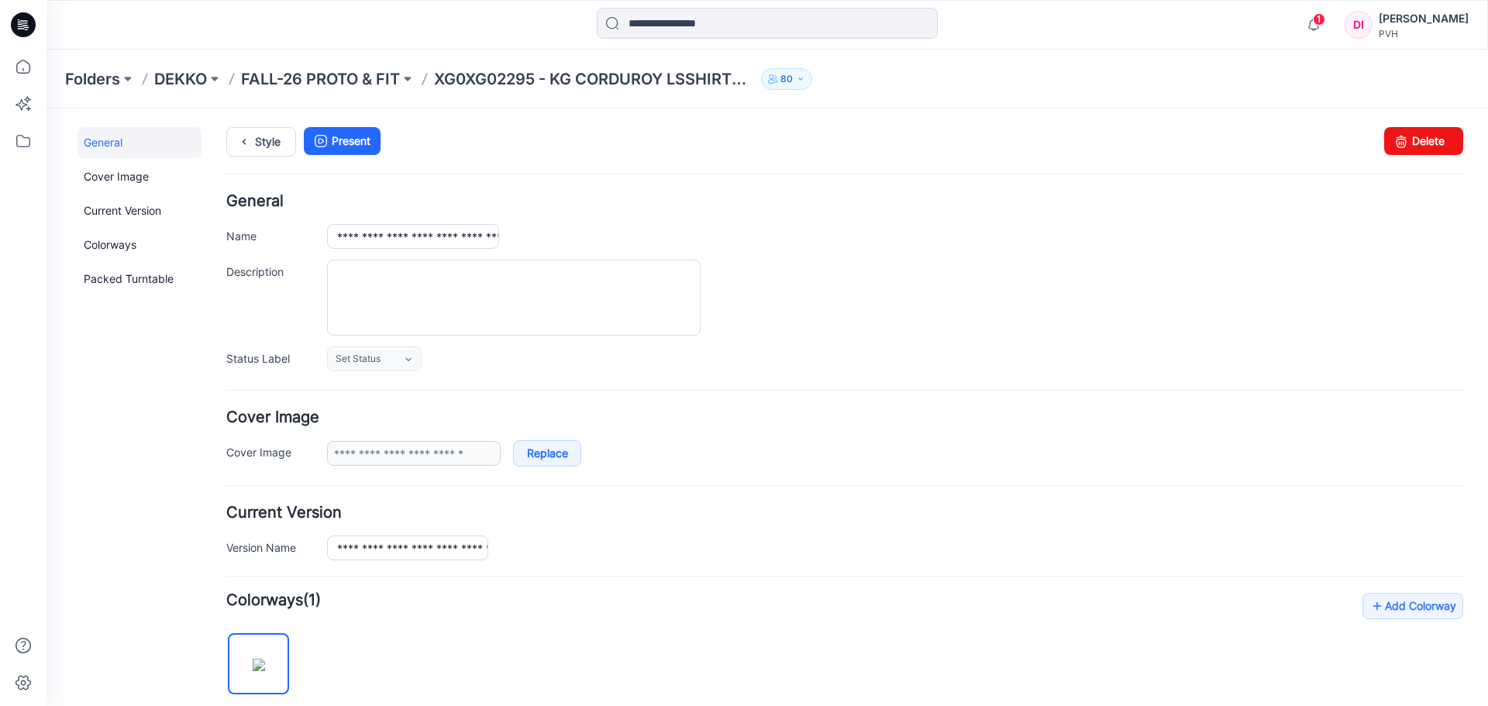
click at [23, 33] on icon at bounding box center [23, 24] width 25 height 25
